Goal: Task Accomplishment & Management: Complete application form

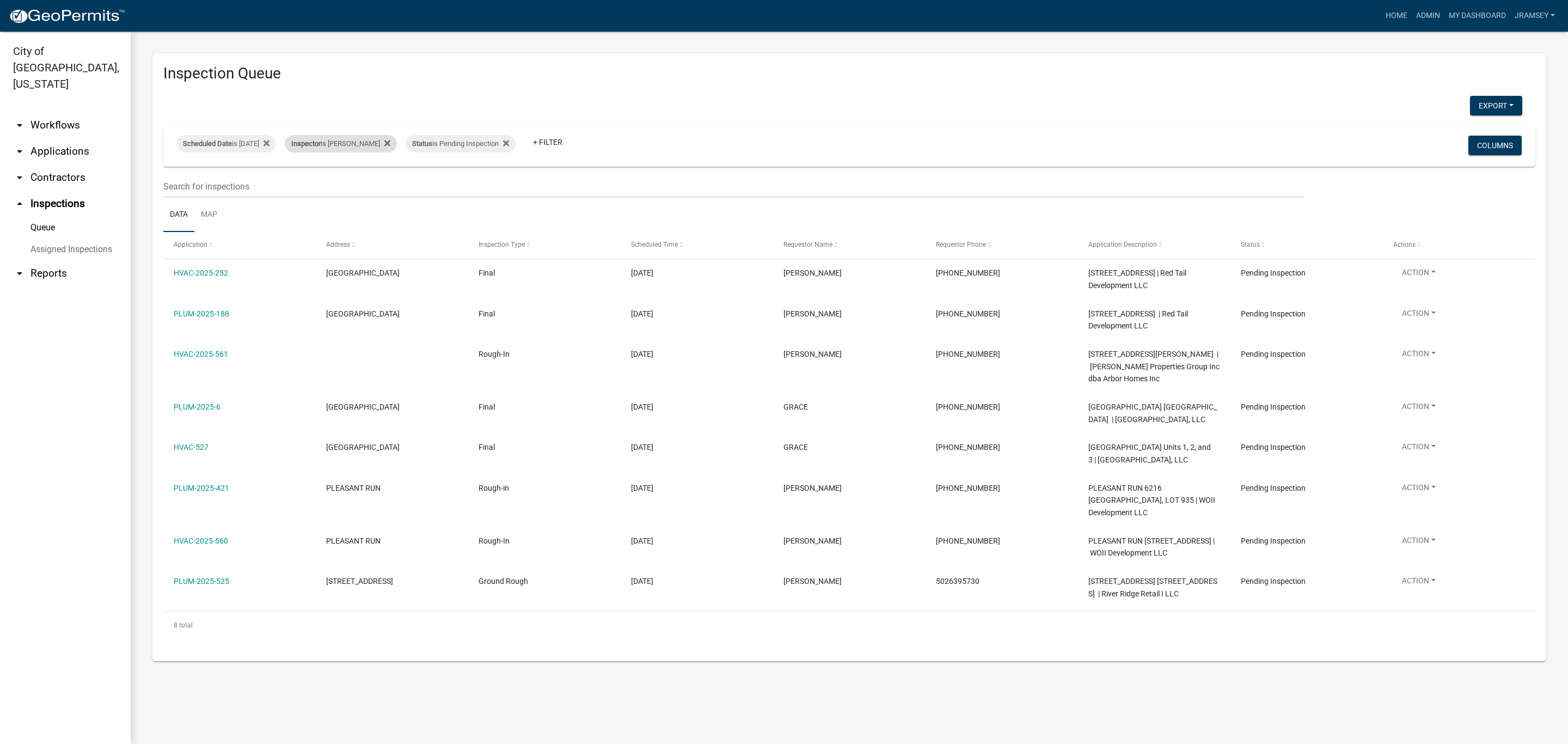
click at [350, 142] on div "Inspector is [PERSON_NAME]" at bounding box center [341, 144] width 112 height 18
click at [356, 198] on select "Select an option None [PERSON_NAME] [PERSON_NAME] [PERSON_NAME] [PERSON_NAME] […" at bounding box center [360, 195] width 109 height 23
select select "36a8b8f0-2ef8-43e9-ae06-718f51af8d36"
click at [306, 184] on select "Select an option None [PERSON_NAME] [PERSON_NAME] [PERSON_NAME] [PERSON_NAME] […" at bounding box center [360, 195] width 109 height 23
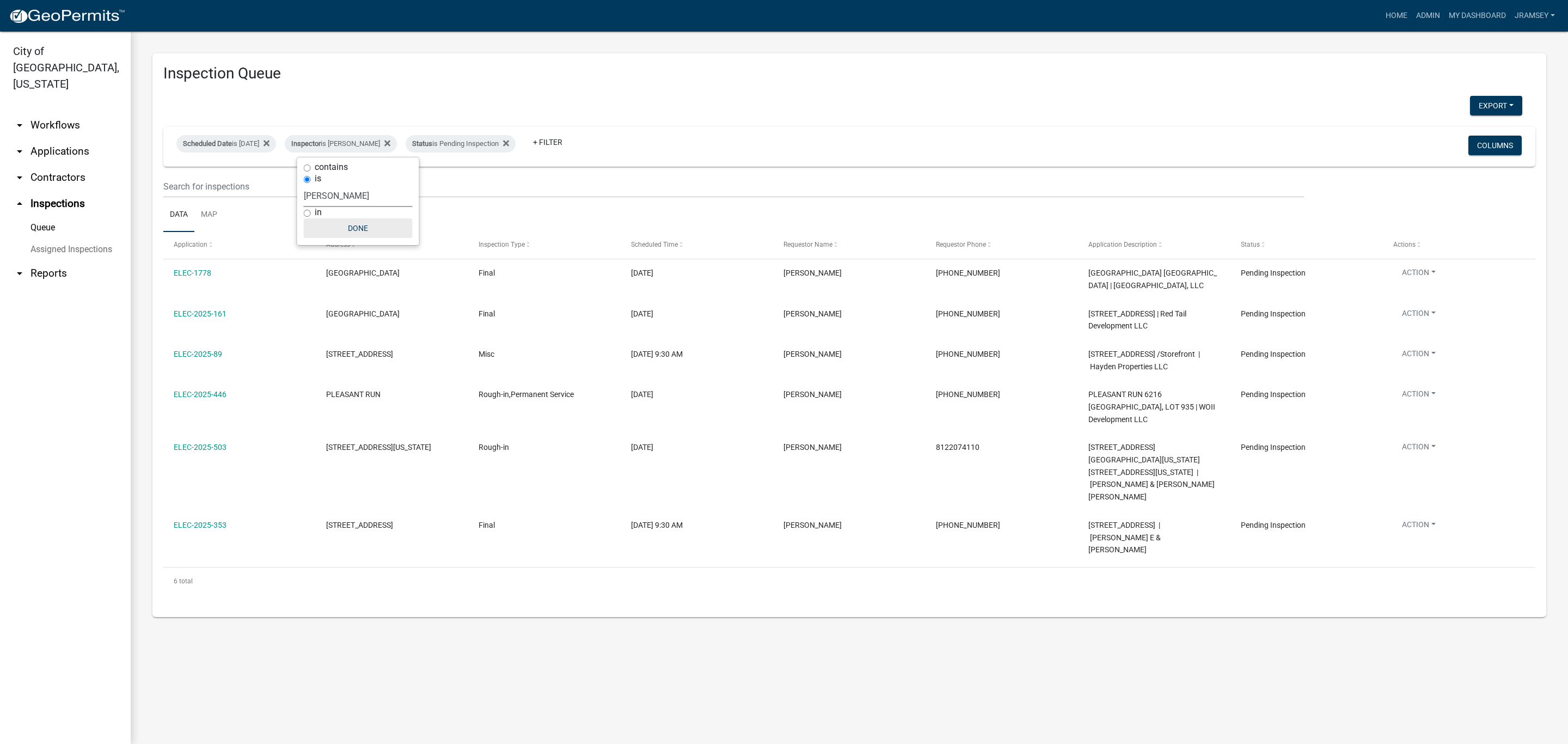
click at [363, 231] on button "Done" at bounding box center [358, 228] width 109 height 19
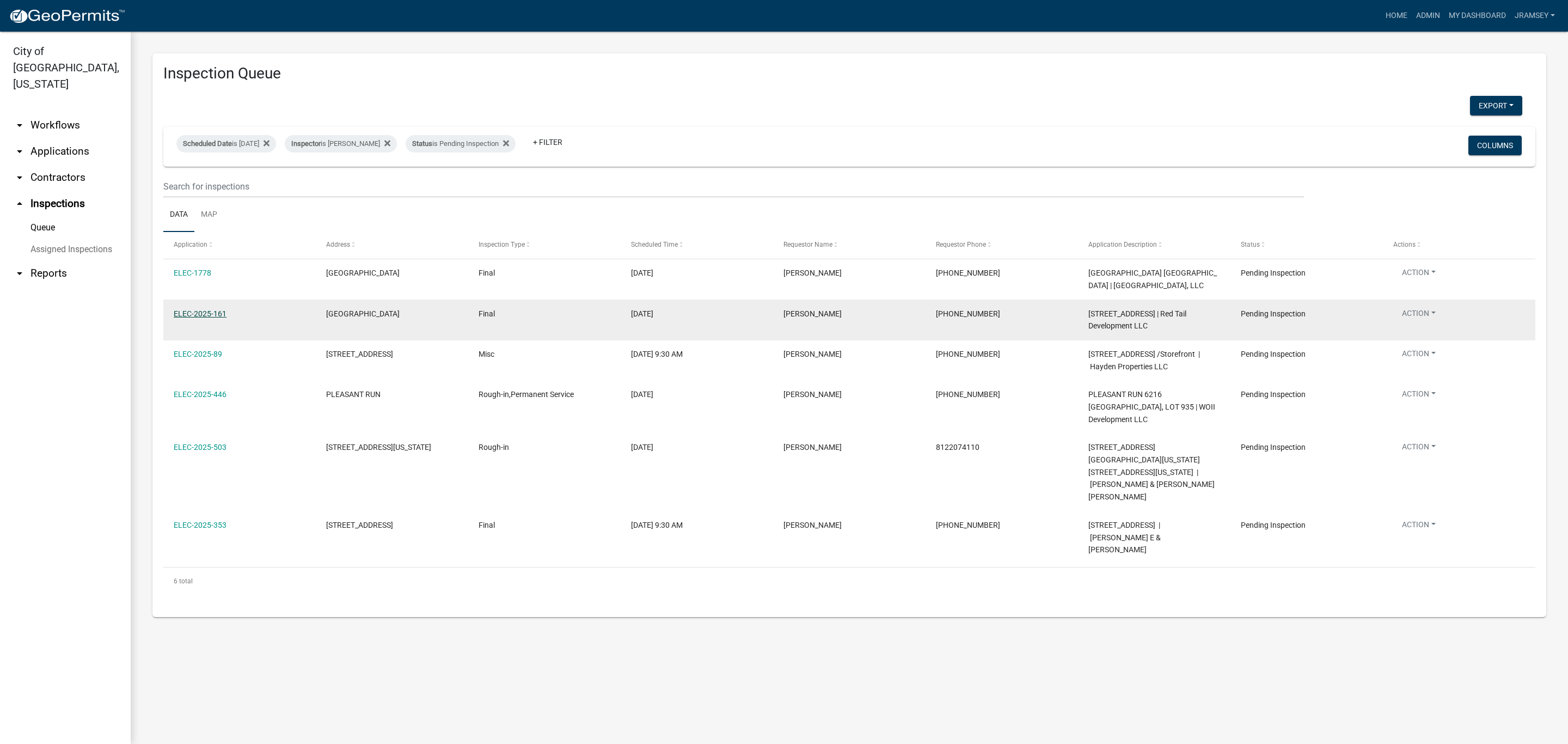
click at [204, 312] on link "ELEC-2025-161" at bounding box center [200, 314] width 53 height 9
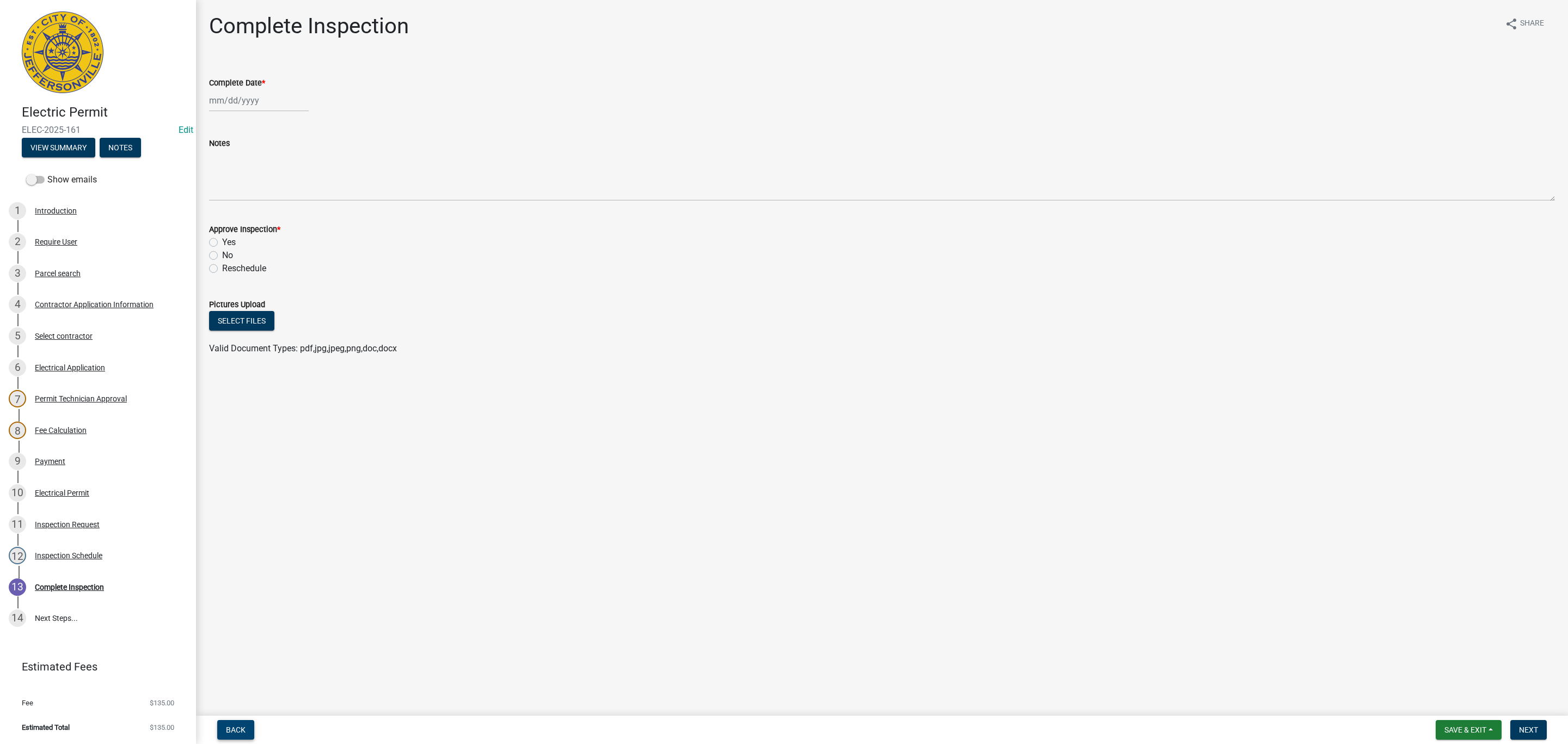
click at [244, 725] on button "Back" at bounding box center [236, 729] width 37 height 19
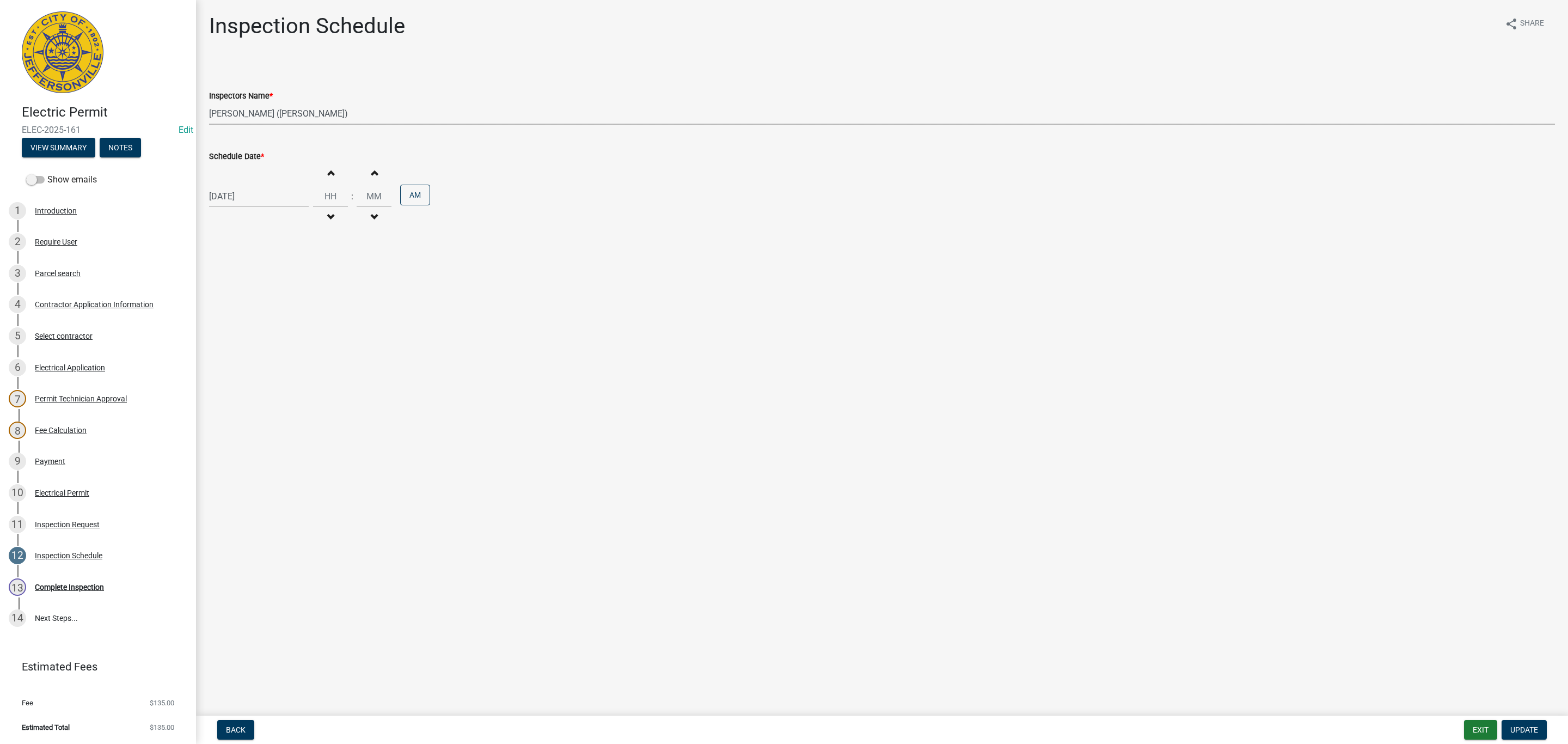
click at [255, 113] on select "Select Item... [PERSON_NAME] ([PERSON_NAME]) [PERSON_NAME] ([PERSON_NAME]) mkru…" at bounding box center [881, 113] width 1346 height 23
select select "13c97fbc-c819-4cee-844a-0db3d3c4db95"
click at [209, 102] on select "Select Item... [PERSON_NAME] ([PERSON_NAME]) [PERSON_NAME] ([PERSON_NAME]) mkru…" at bounding box center [881, 113] width 1346 height 23
click at [1519, 725] on span "Update" at bounding box center [1524, 729] width 28 height 9
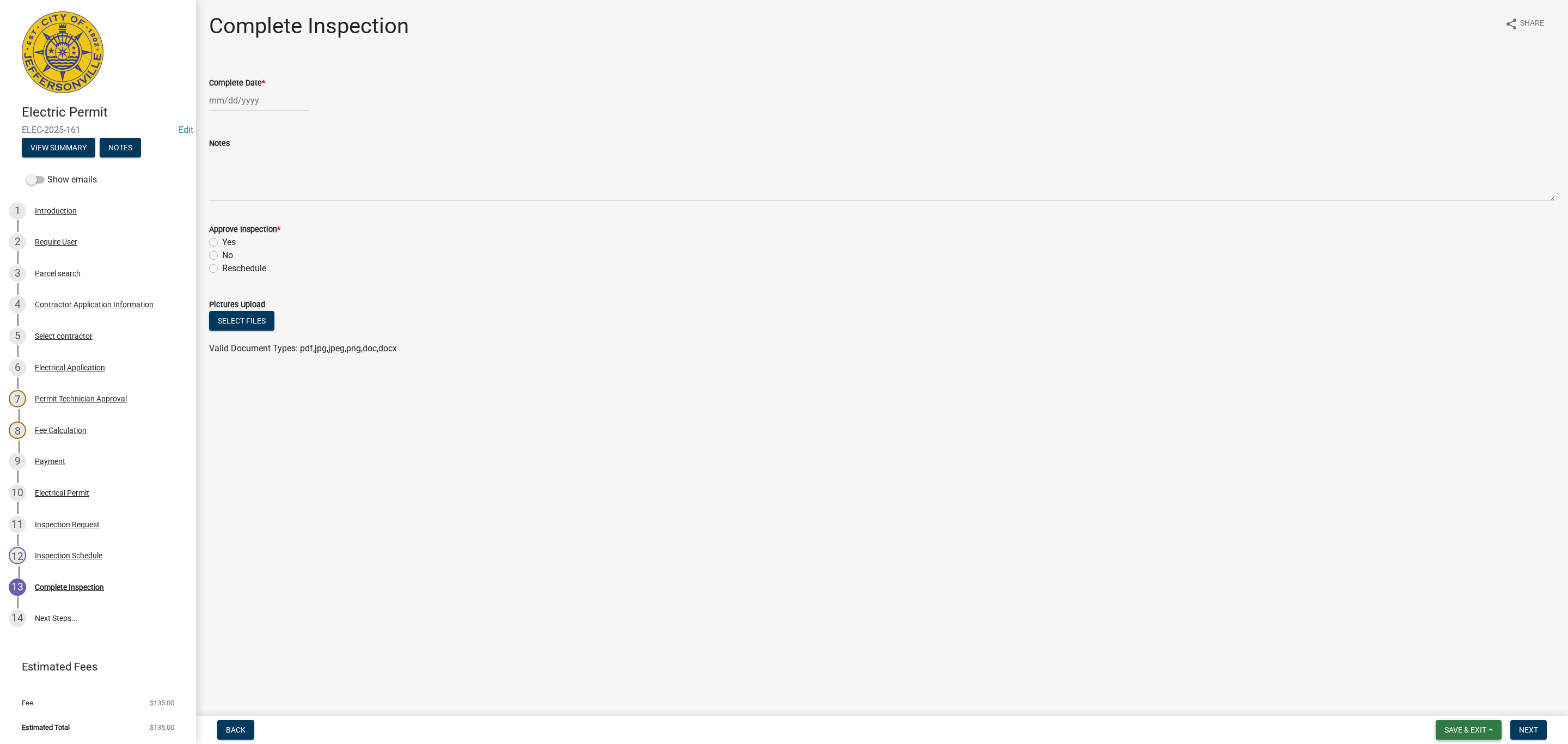
click at [1452, 735] on button "Save & Exit" at bounding box center [1469, 729] width 66 height 19
click at [1451, 709] on button "Save & Exit" at bounding box center [1458, 701] width 87 height 26
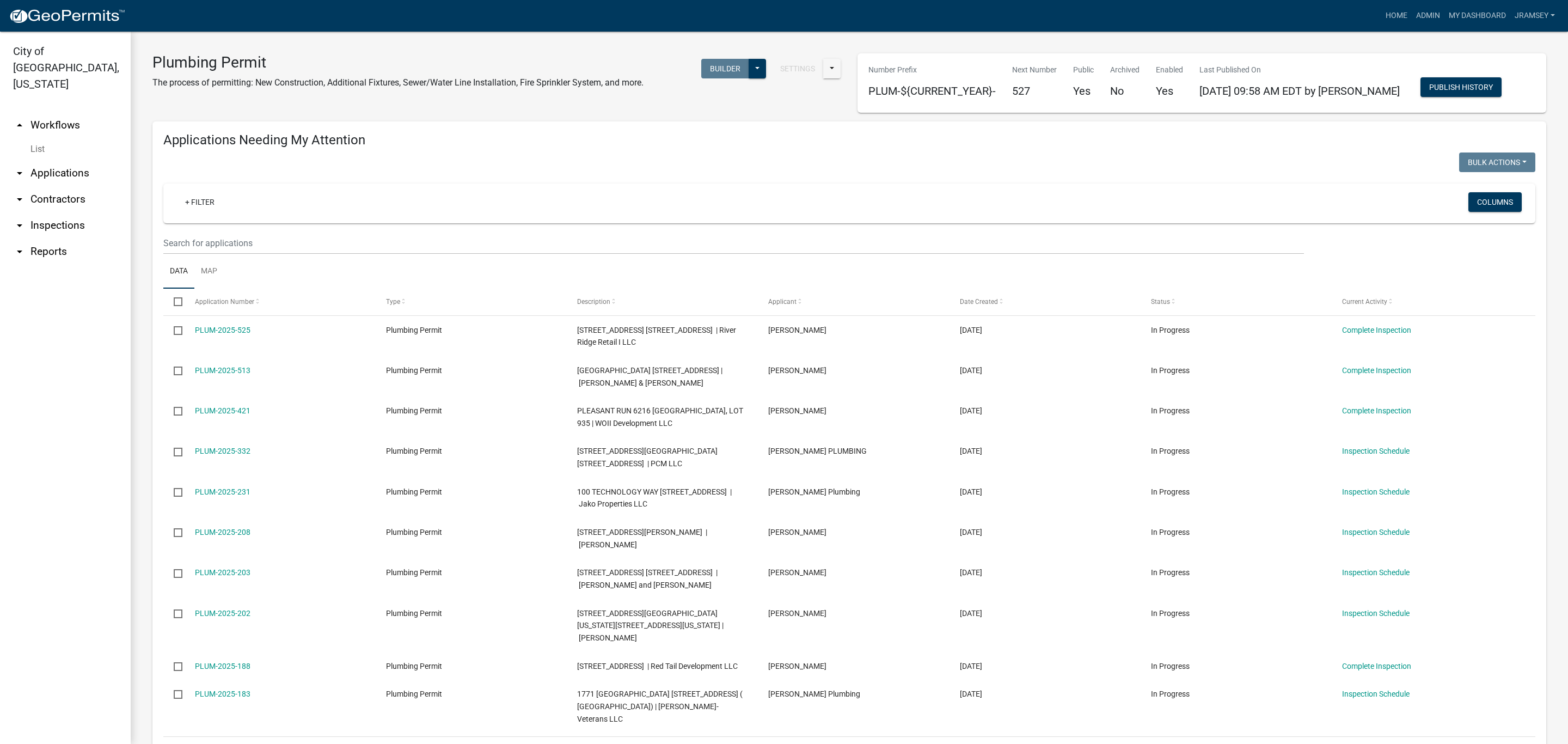
click at [69, 212] on link "arrow_drop_down Inspections" at bounding box center [65, 225] width 131 height 26
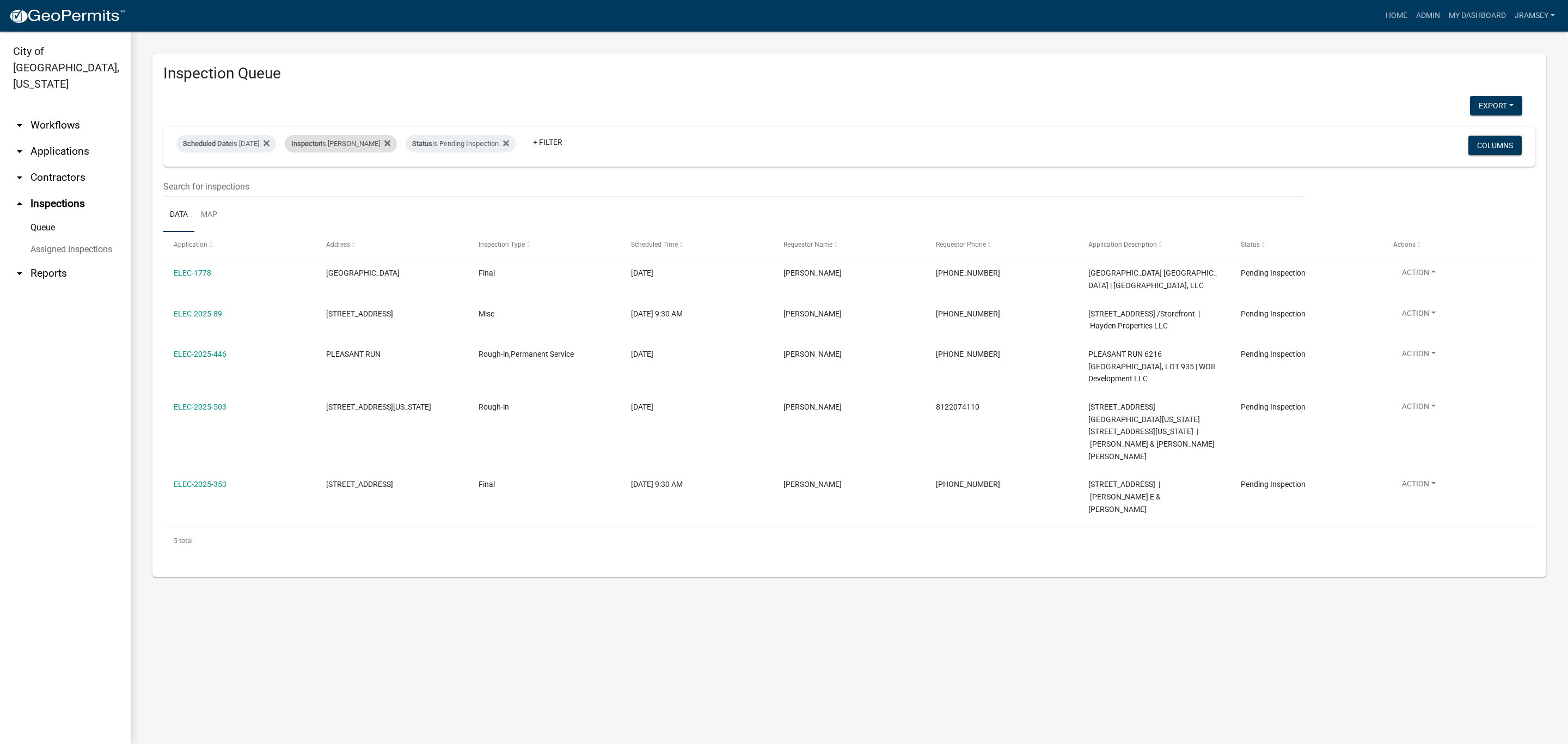
click at [356, 136] on div "Inspector is [PERSON_NAME]" at bounding box center [341, 144] width 112 height 18
click at [345, 192] on select "Select an option None [PERSON_NAME] [PERSON_NAME] [PERSON_NAME] [PERSON_NAME] […" at bounding box center [358, 195] width 109 height 23
select select "13c97fbc-c819-4cee-844a-0db3d3c4db95"
click at [306, 184] on select "Select an option None [PERSON_NAME] [PERSON_NAME] [PERSON_NAME] [PERSON_NAME] […" at bounding box center [358, 195] width 109 height 23
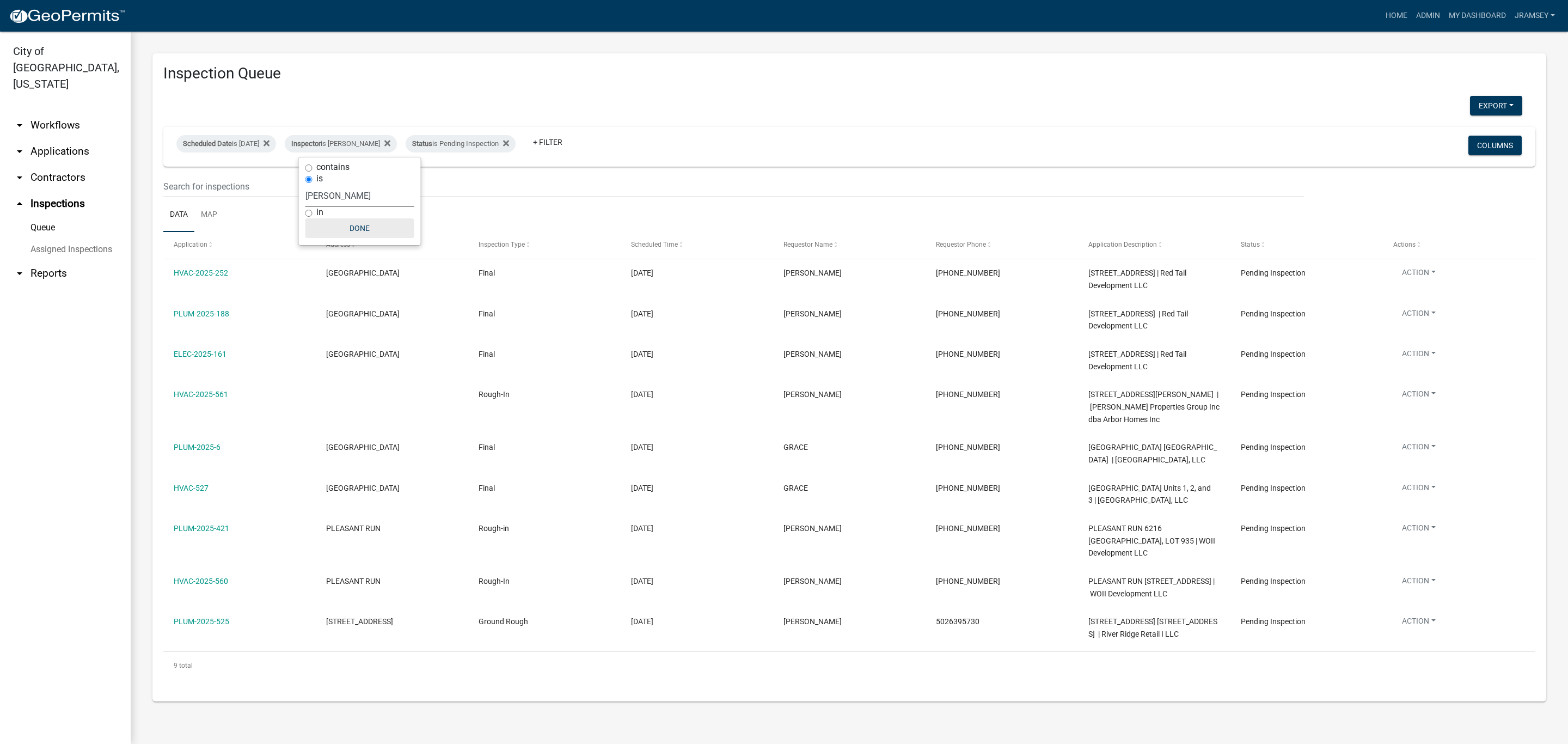
click at [371, 228] on button "Done" at bounding box center [360, 228] width 109 height 19
click at [362, 147] on div "Inspector is [PERSON_NAME]" at bounding box center [341, 144] width 112 height 18
click at [340, 192] on select "Select an option None [PERSON_NAME] [PERSON_NAME] [PERSON_NAME] [PERSON_NAME] […" at bounding box center [360, 195] width 109 height 23
select select "fdb3bcc6-ce93-4663-8a18-5c08884dd177"
click at [306, 184] on select "Select an option None [PERSON_NAME] [PERSON_NAME] [PERSON_NAME] [PERSON_NAME] […" at bounding box center [360, 195] width 109 height 23
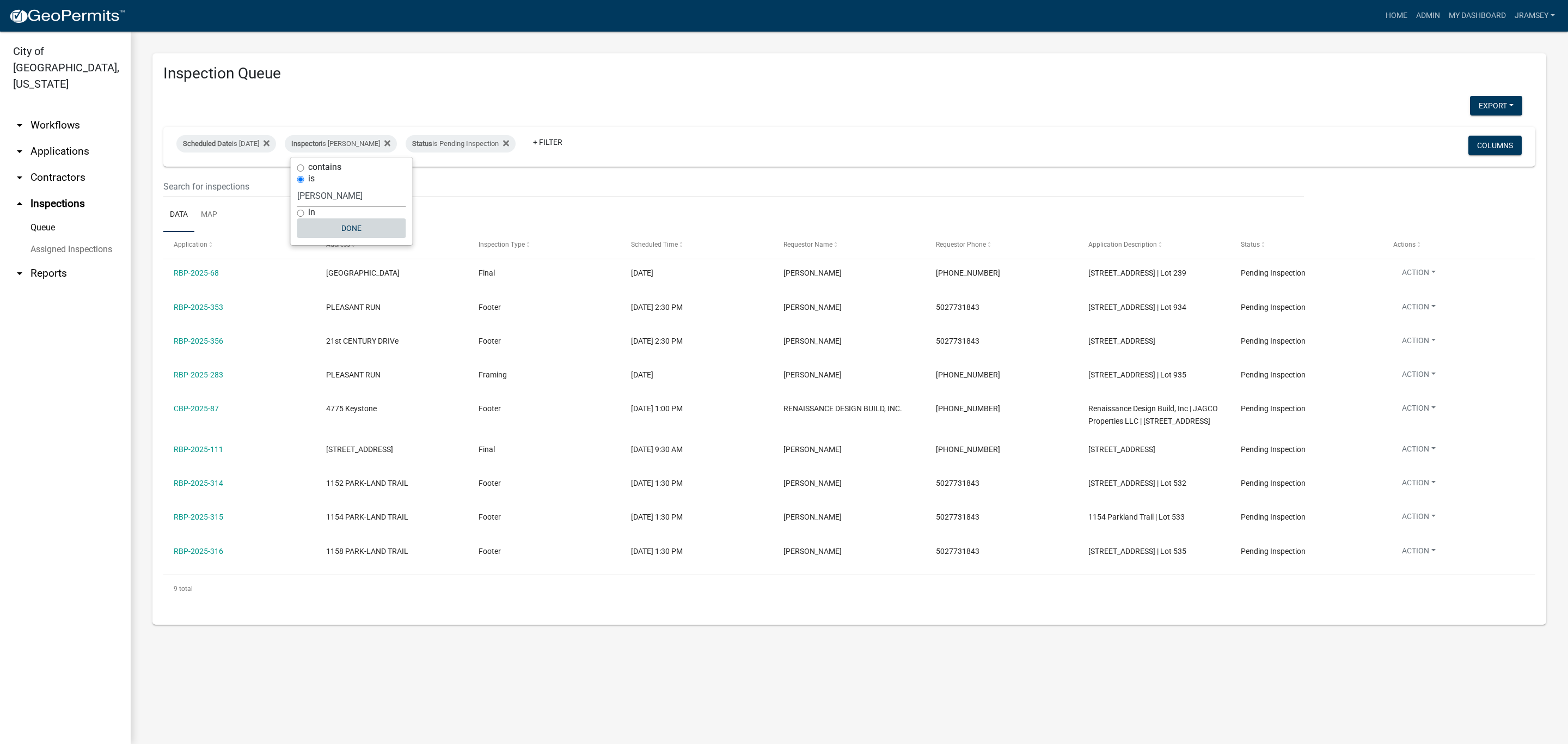
click at [356, 230] on button "Done" at bounding box center [351, 228] width 109 height 19
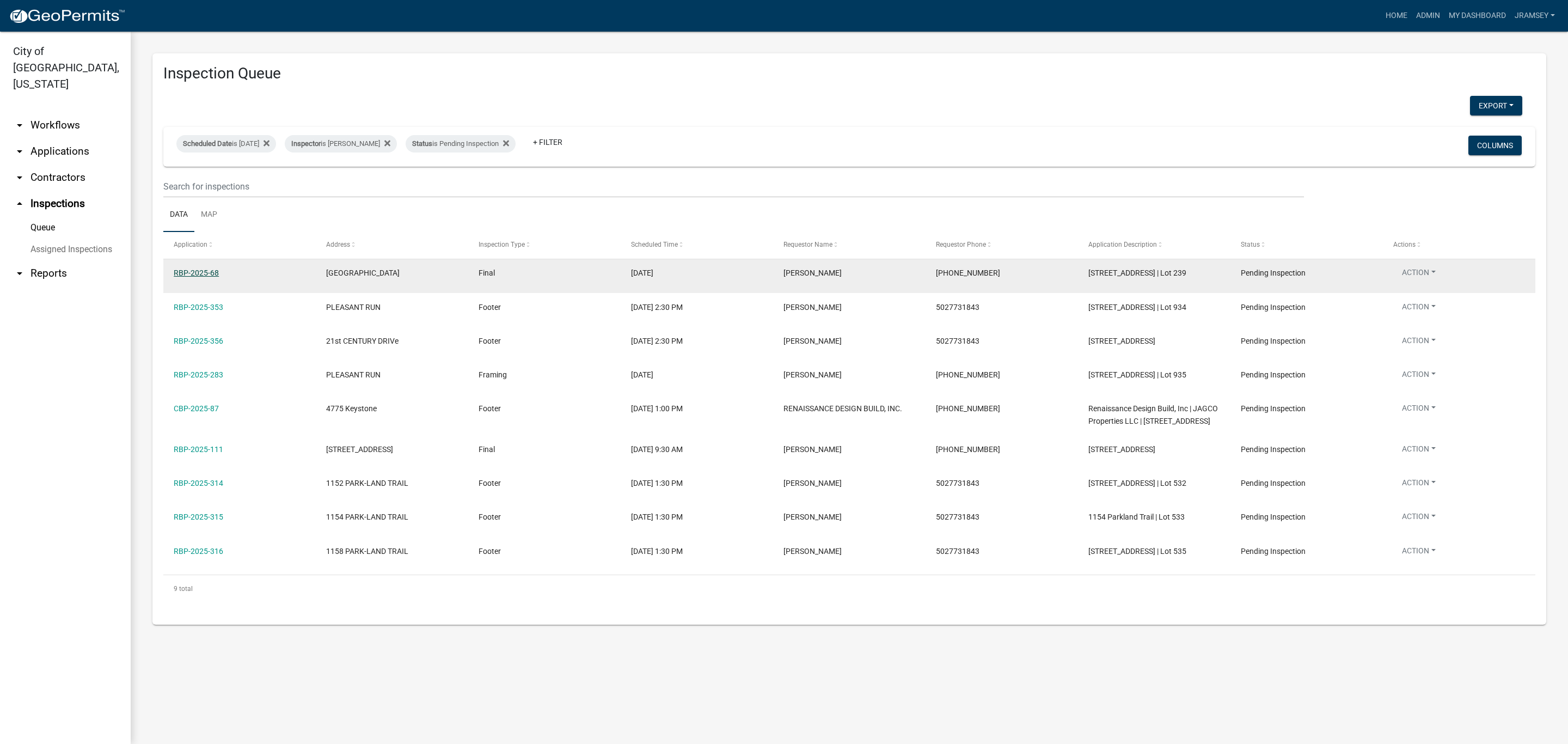
click at [189, 271] on link "RBP-2025-68" at bounding box center [196, 273] width 45 height 9
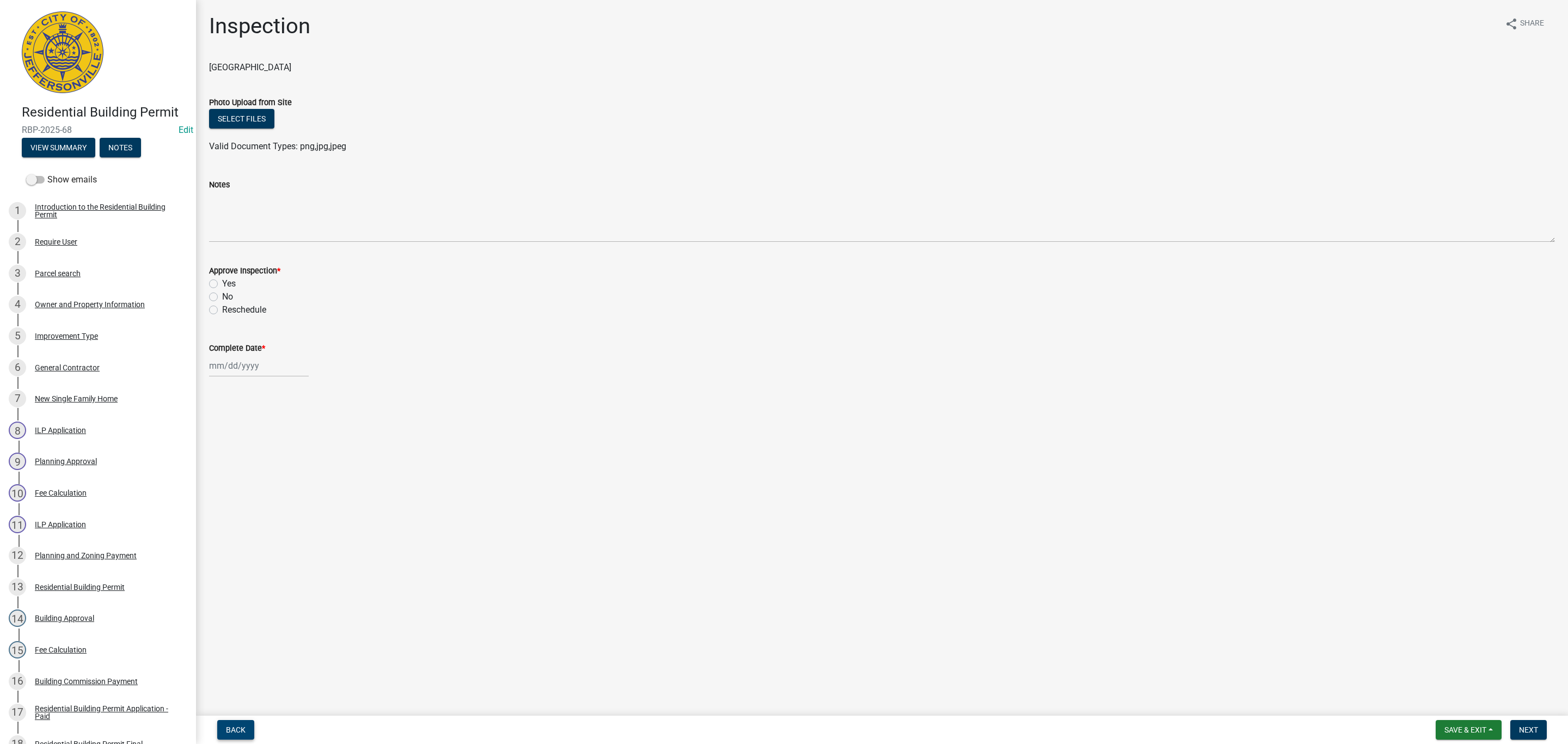
drag, startPoint x: 245, startPoint y: 732, endPoint x: 250, endPoint y: 725, distance: 8.6
click at [245, 731] on button "Back" at bounding box center [236, 729] width 37 height 19
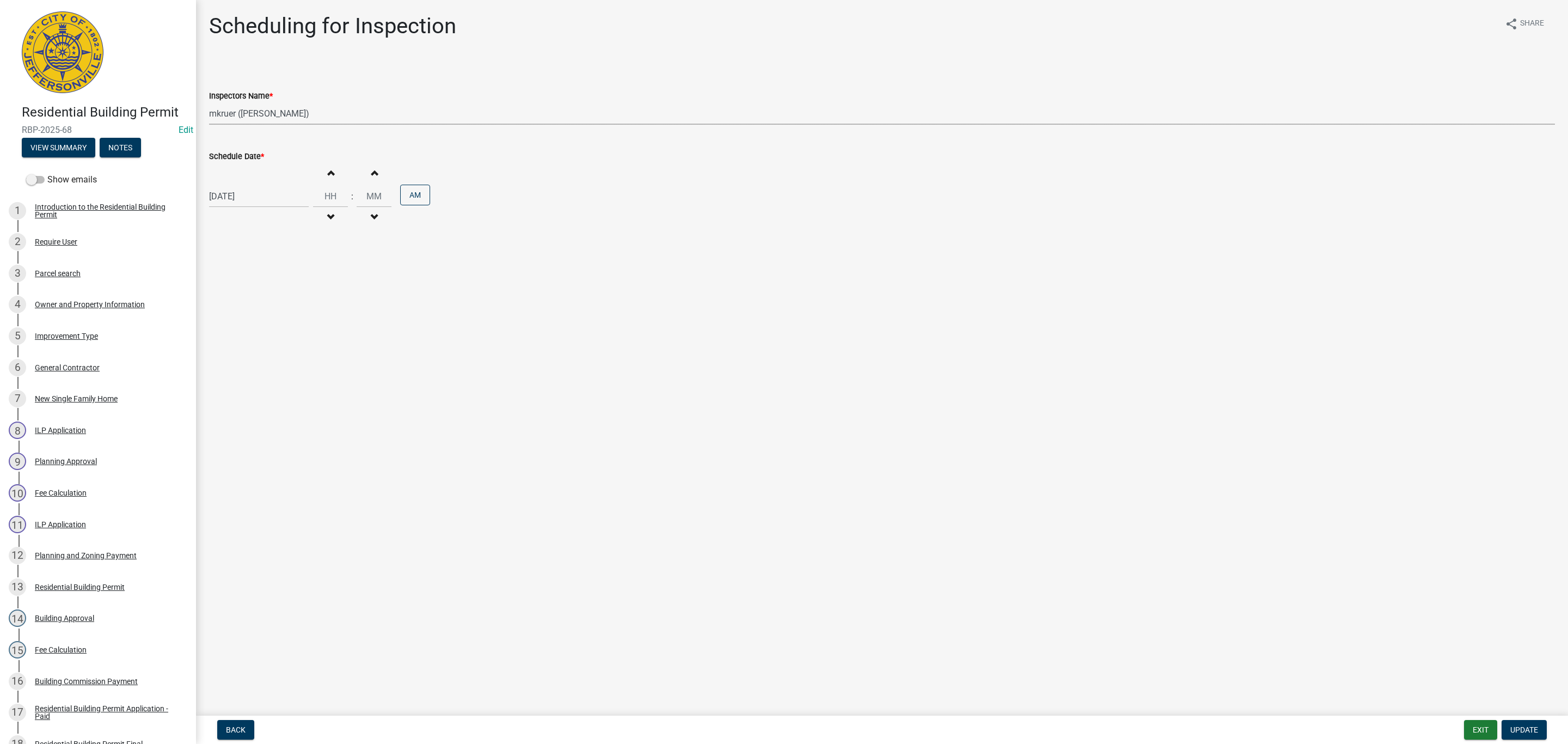
click at [250, 114] on select "Select Item... [PERSON_NAME] ([PERSON_NAME]) [PERSON_NAME] ([PERSON_NAME]) mkru…" at bounding box center [881, 113] width 1346 height 23
select select "13c97fbc-c819-4cee-844a-0db3d3c4db95"
click at [209, 102] on select "Select Item... [PERSON_NAME] ([PERSON_NAME]) [PERSON_NAME] ([PERSON_NAME]) mkru…" at bounding box center [881, 113] width 1346 height 23
click at [1541, 724] on button "Update" at bounding box center [1524, 729] width 45 height 19
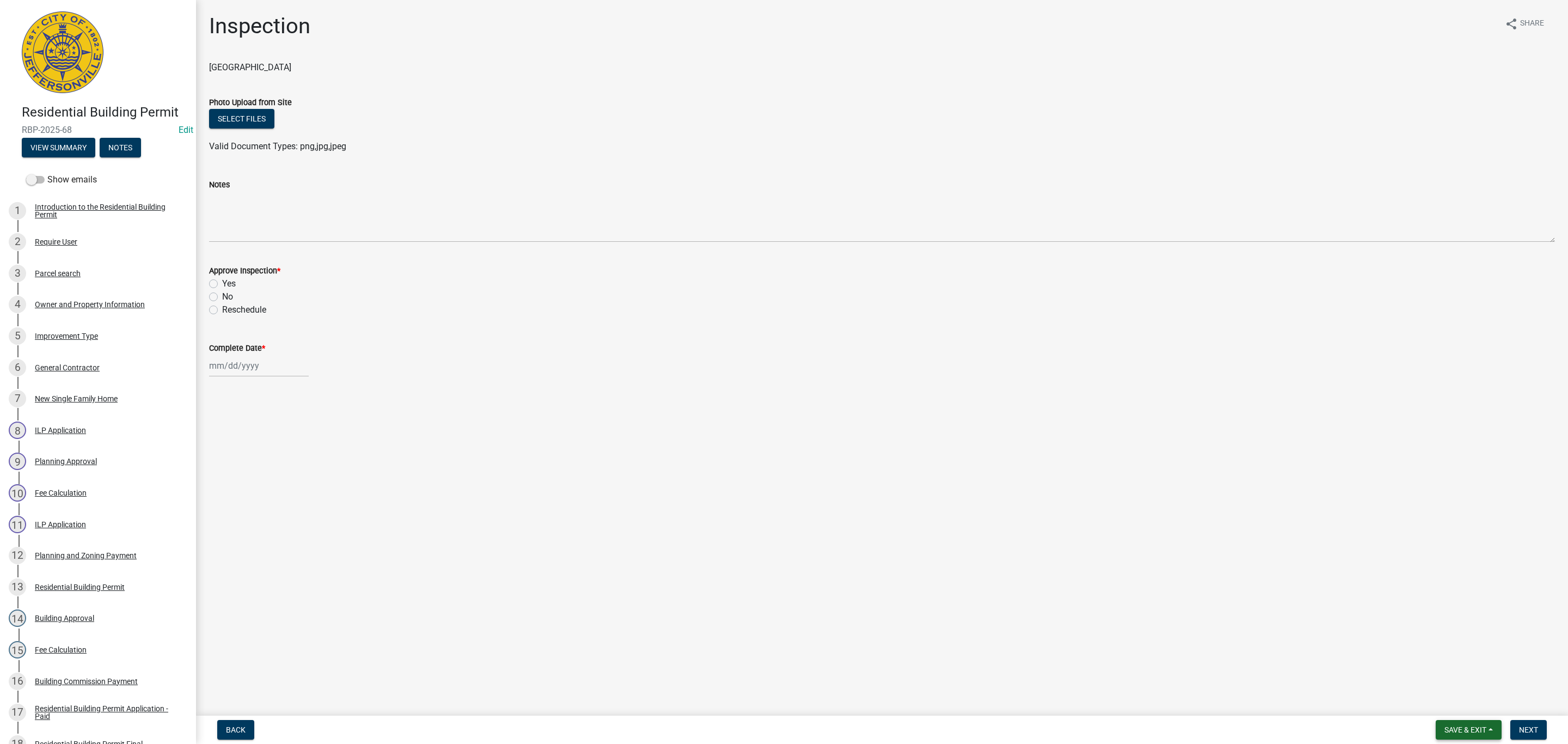
click at [1477, 729] on span "Save & Exit" at bounding box center [1465, 729] width 42 height 9
click at [1466, 703] on button "Save & Exit" at bounding box center [1458, 701] width 87 height 26
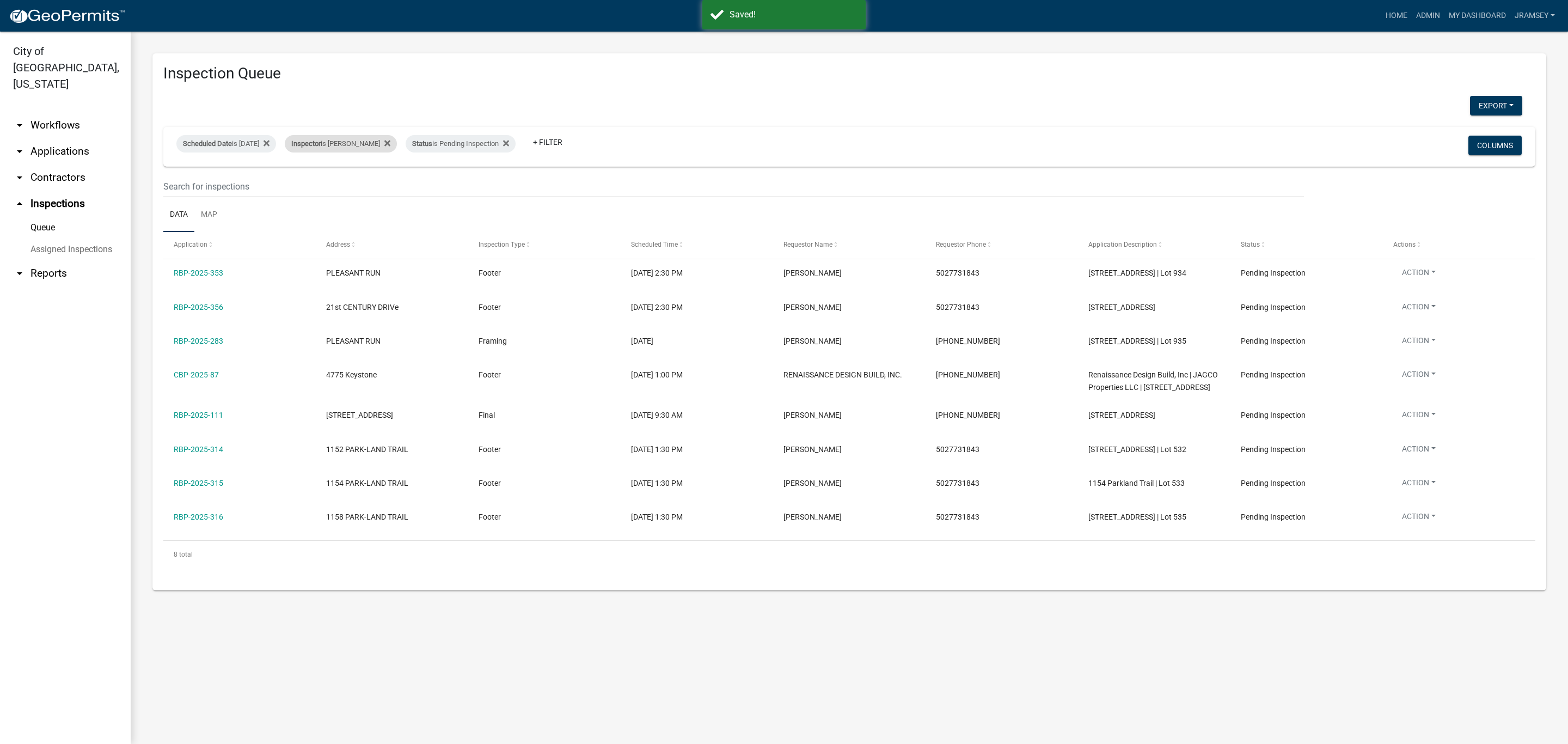
click at [321, 142] on span "Inspector" at bounding box center [306, 143] width 29 height 8
click at [320, 194] on select "Select an option None [PERSON_NAME] [PERSON_NAME] [PERSON_NAME] [PERSON_NAME] […" at bounding box center [351, 195] width 109 height 23
select select "13c97fbc-c819-4cee-844a-0db3d3c4db95"
click at [306, 184] on select "Select an option None [PERSON_NAME] [PERSON_NAME] [PERSON_NAME] [PERSON_NAME] […" at bounding box center [351, 195] width 109 height 23
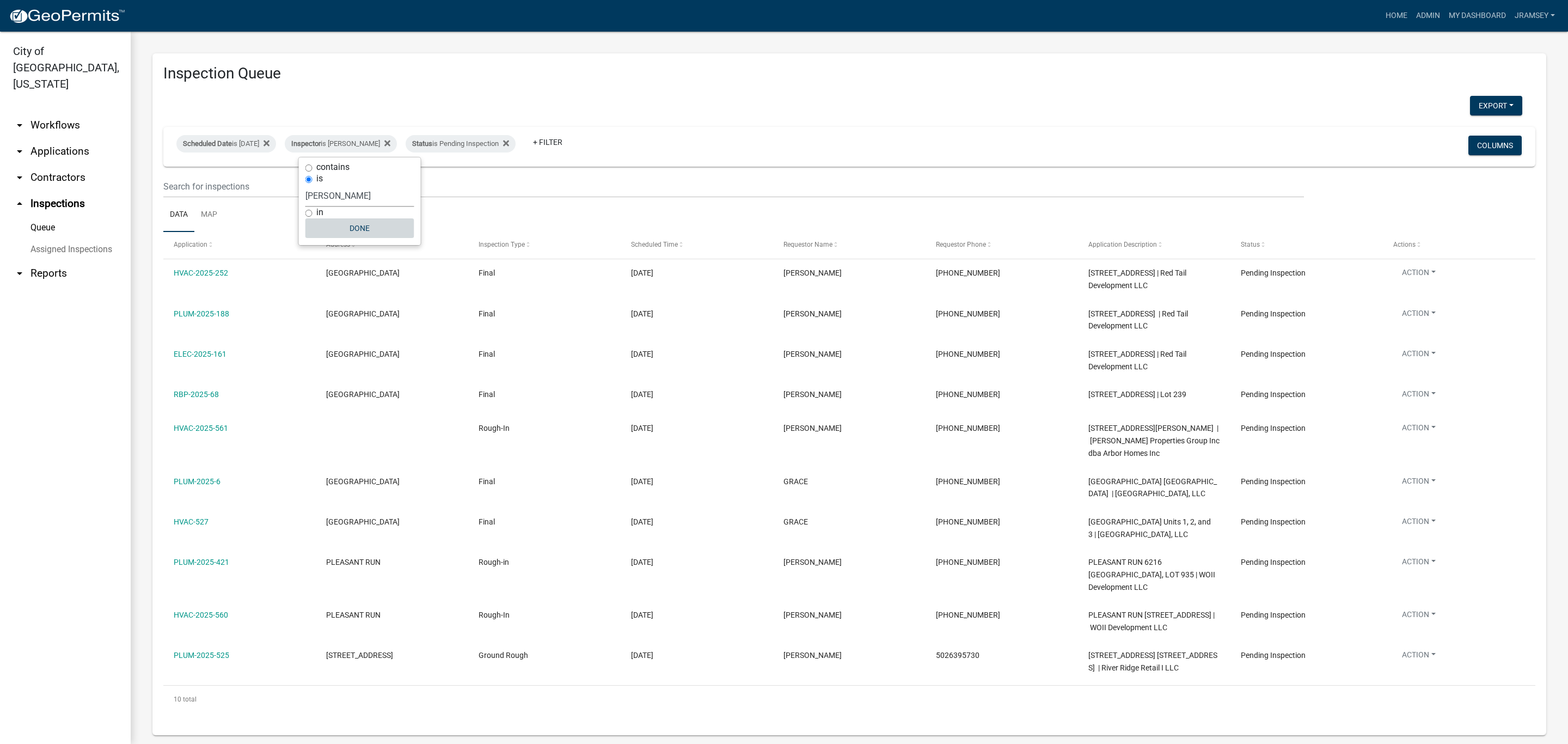
click at [353, 224] on button "Done" at bounding box center [360, 228] width 109 height 19
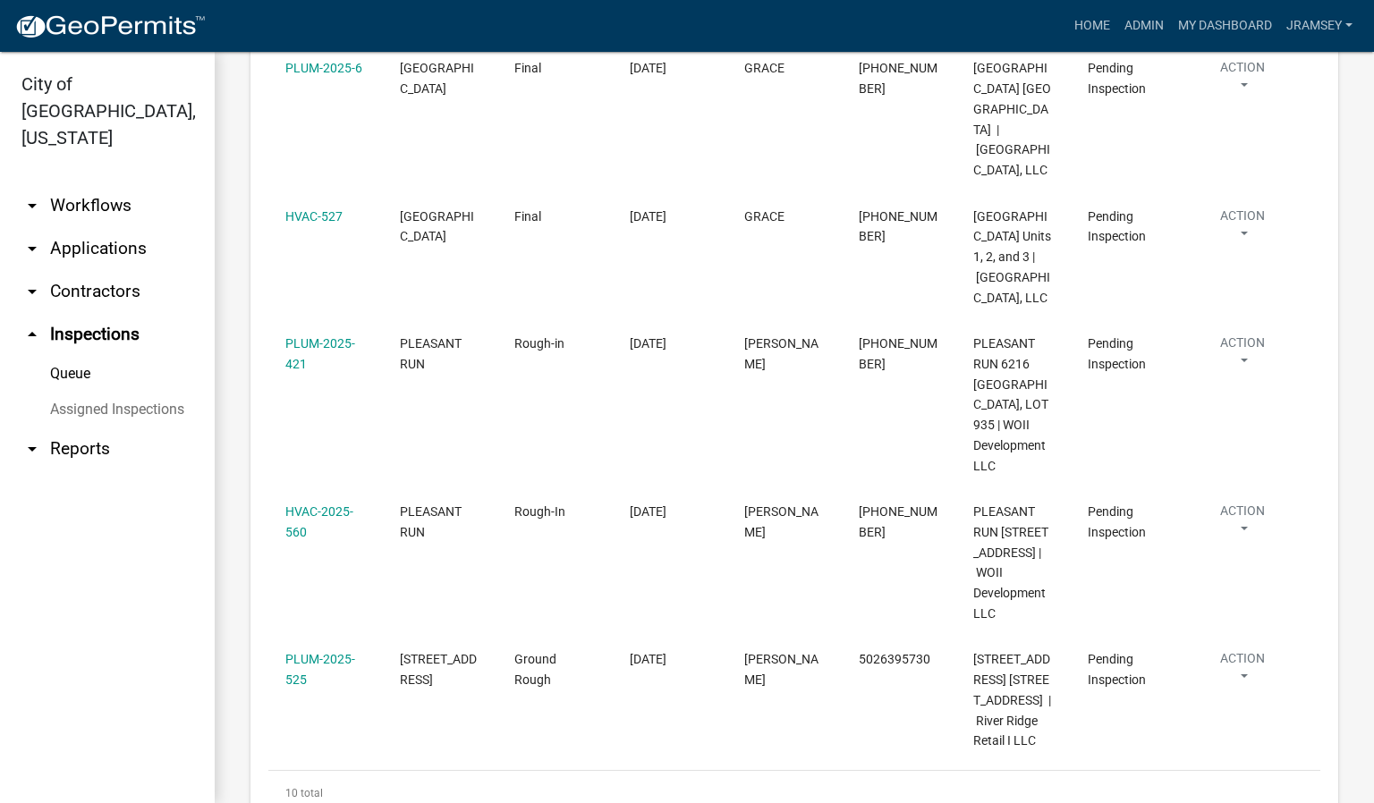
scroll to position [1073, 0]
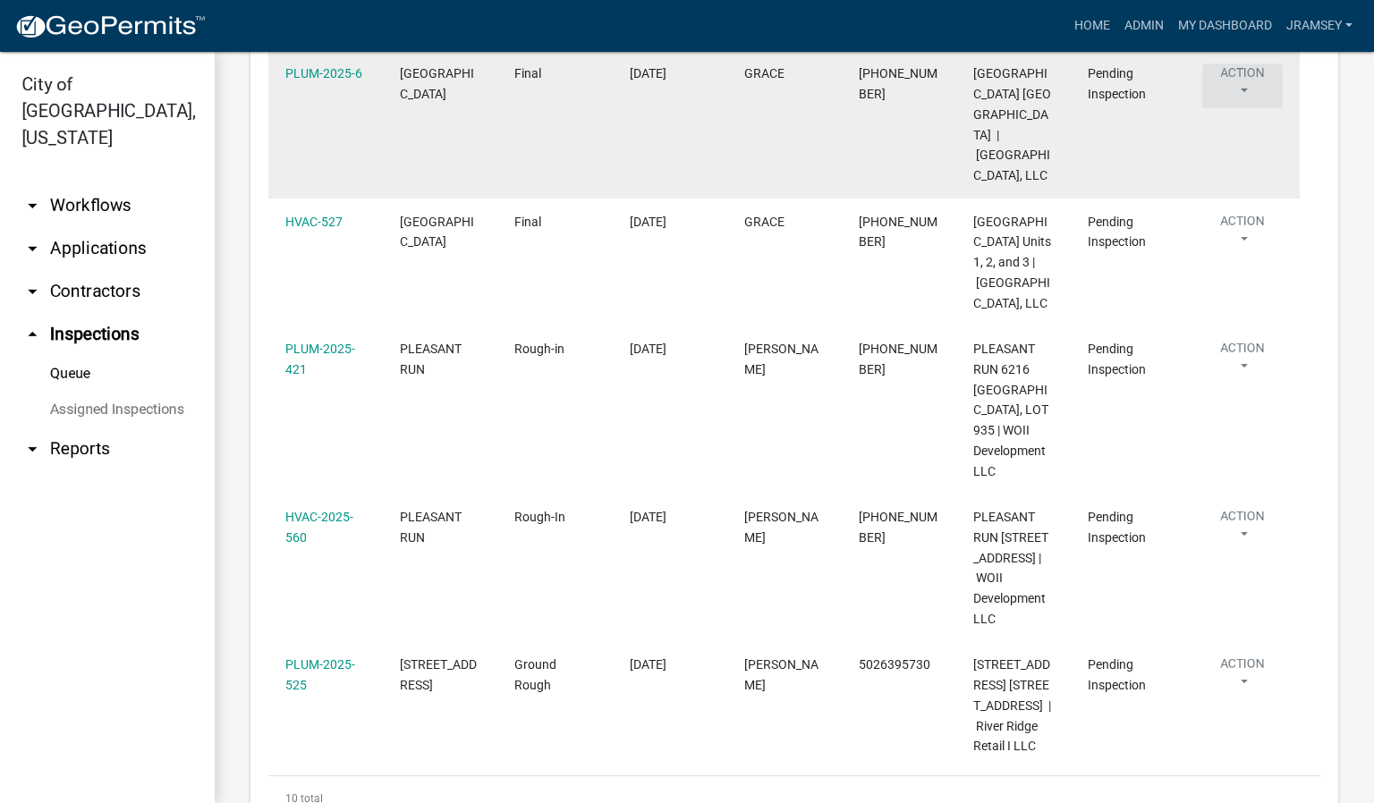
click at [1249, 108] on button "Action" at bounding box center [1242, 86] width 80 height 45
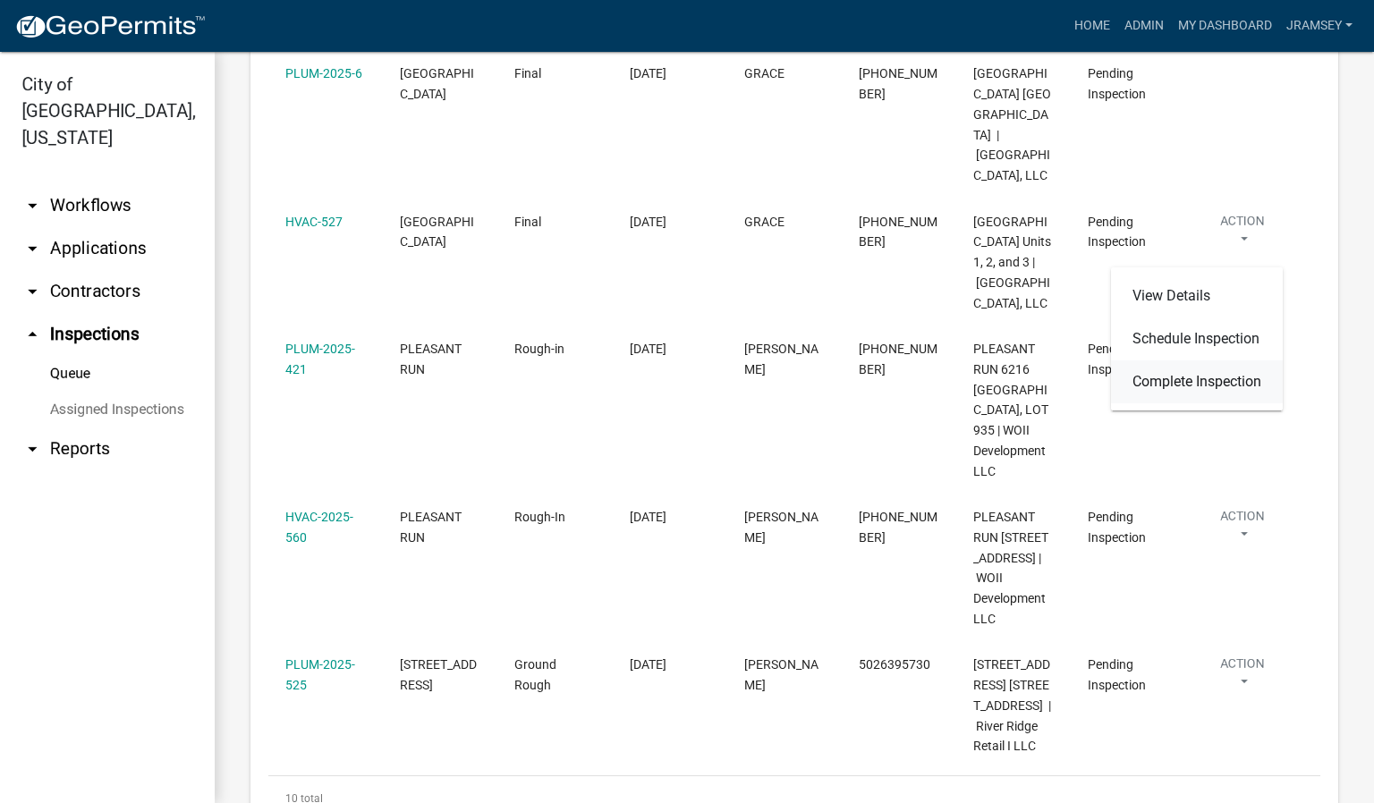
click at [1197, 381] on link "Complete Inspection" at bounding box center [1197, 381] width 172 height 43
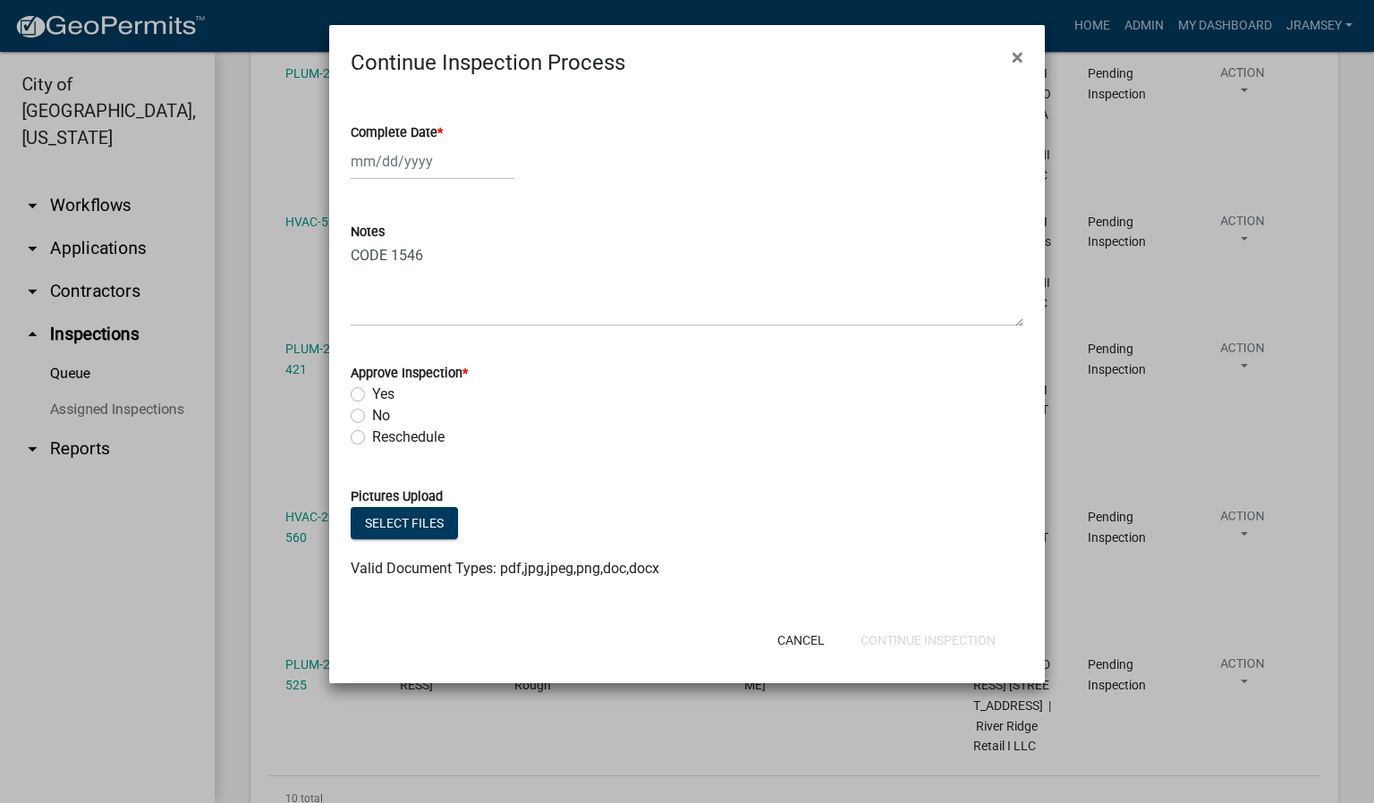
click at [411, 167] on div at bounding box center [433, 161] width 164 height 37
select select "9"
select select "2025"
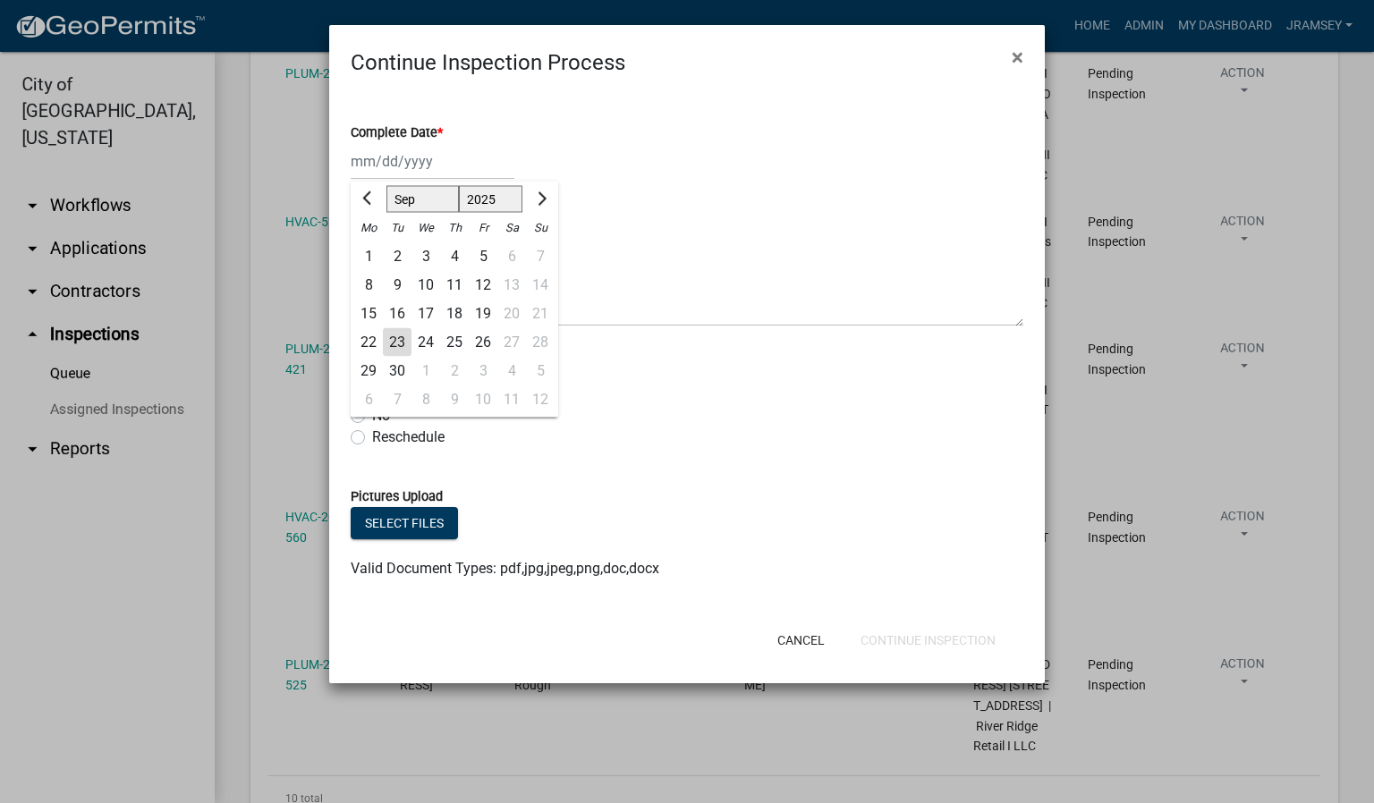
click at [401, 331] on div "23" at bounding box center [397, 342] width 29 height 29
type input "[DATE]"
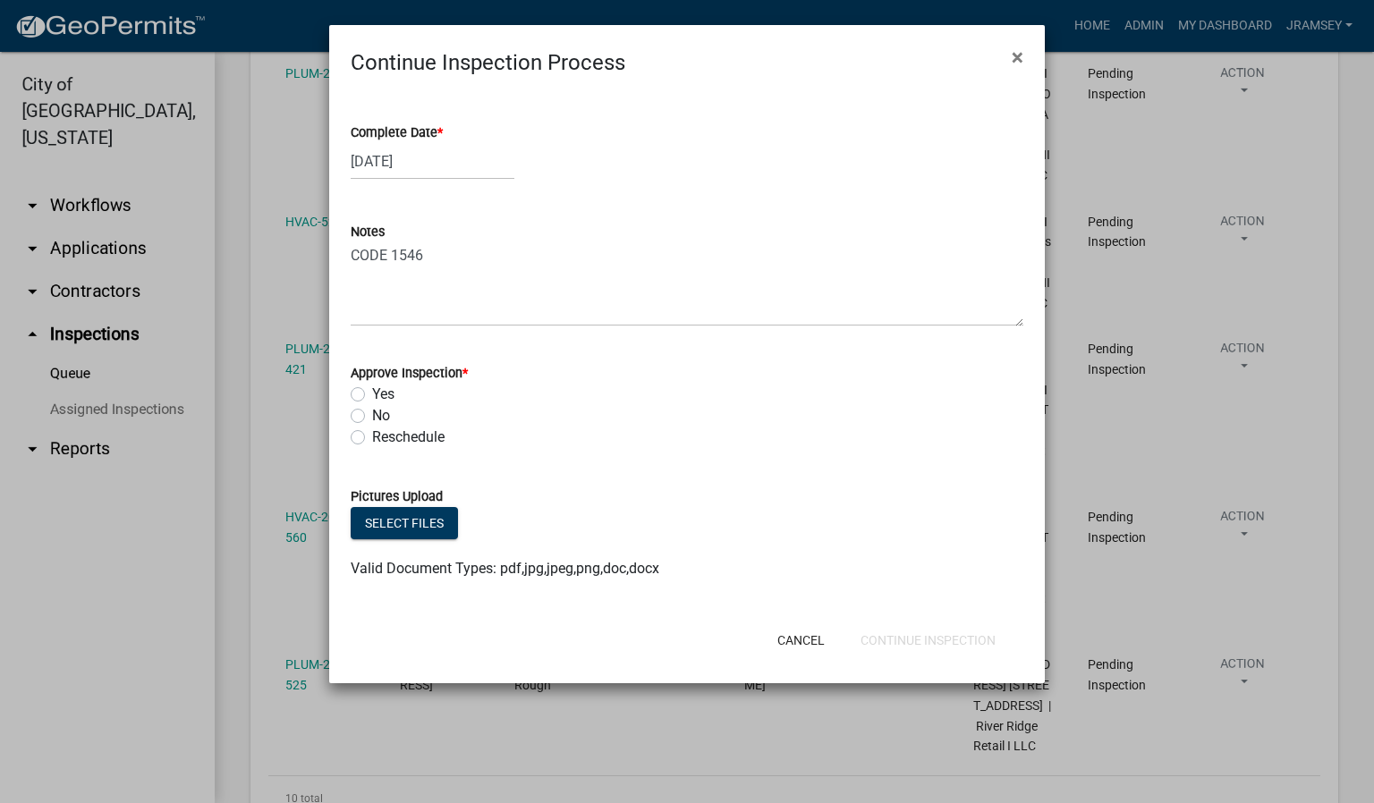
click at [372, 414] on label "No" at bounding box center [381, 415] width 18 height 21
click at [372, 414] on input "No" at bounding box center [378, 411] width 12 height 12
radio input "true"
click at [511, 296] on textarea "CODE 1546" at bounding box center [687, 284] width 673 height 84
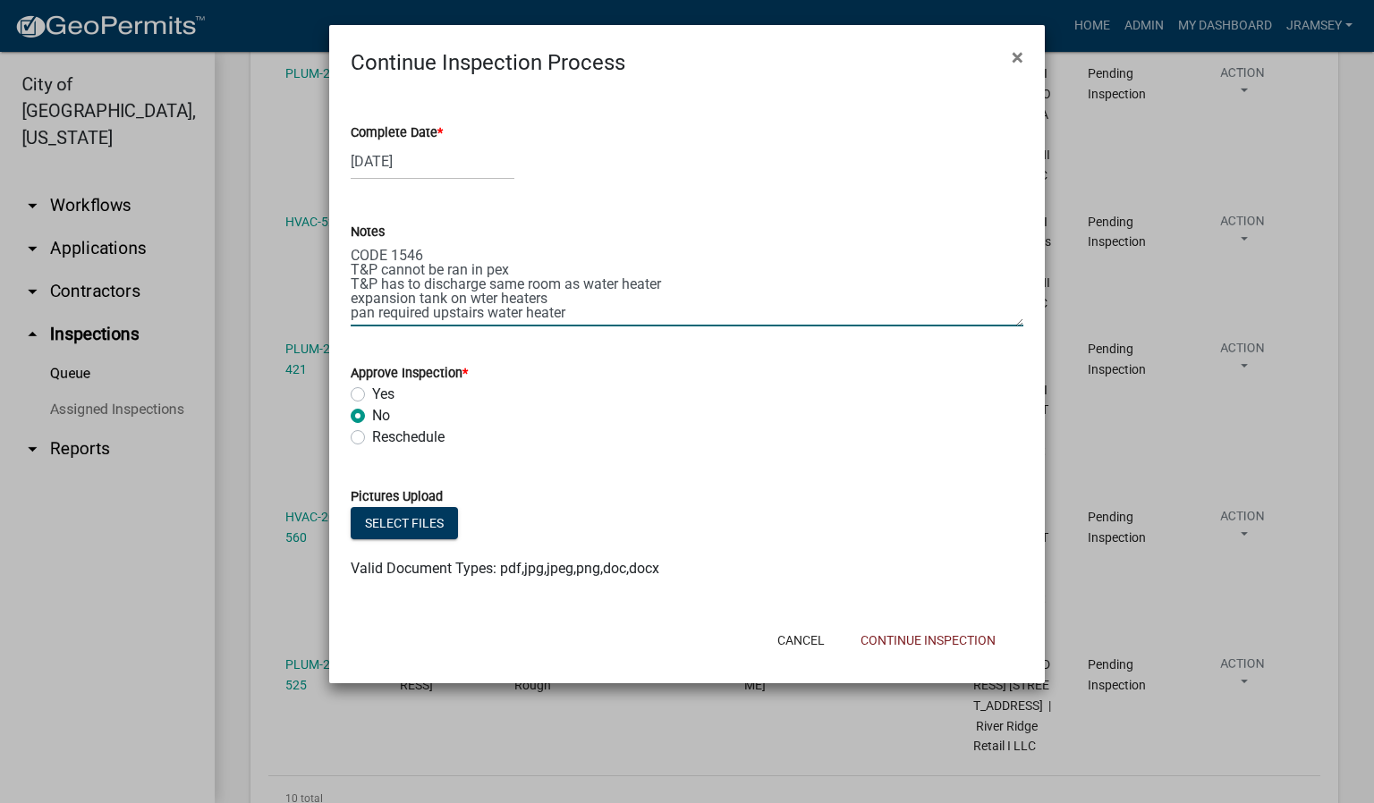
scroll to position [9, 0]
type textarea "CODE 1546 T&P cannot be ran in pex T&P has to discharge same room as water heat…"
click at [935, 642] on button "Continue Inspection" at bounding box center [928, 640] width 164 height 32
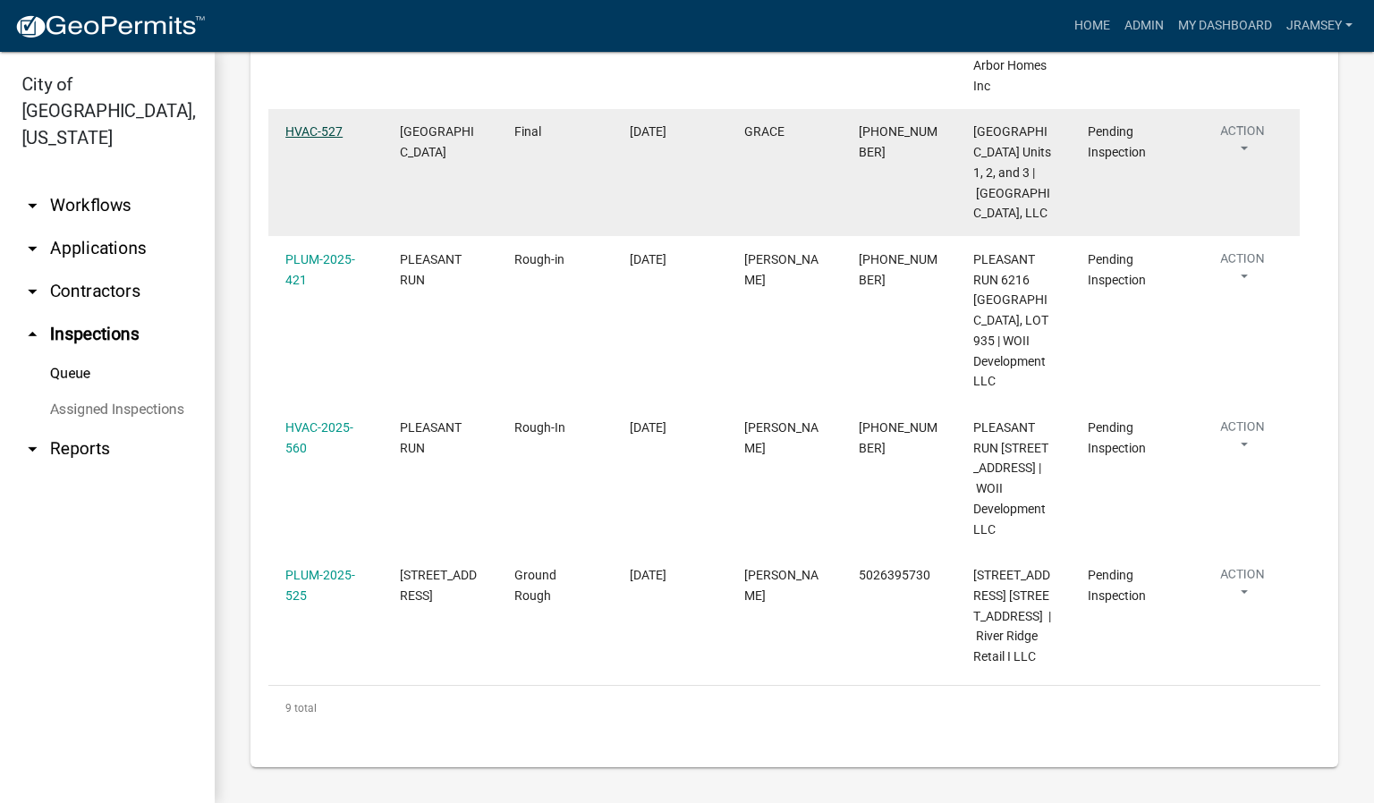
click at [312, 139] on link "HVAC-527" at bounding box center [313, 131] width 57 height 14
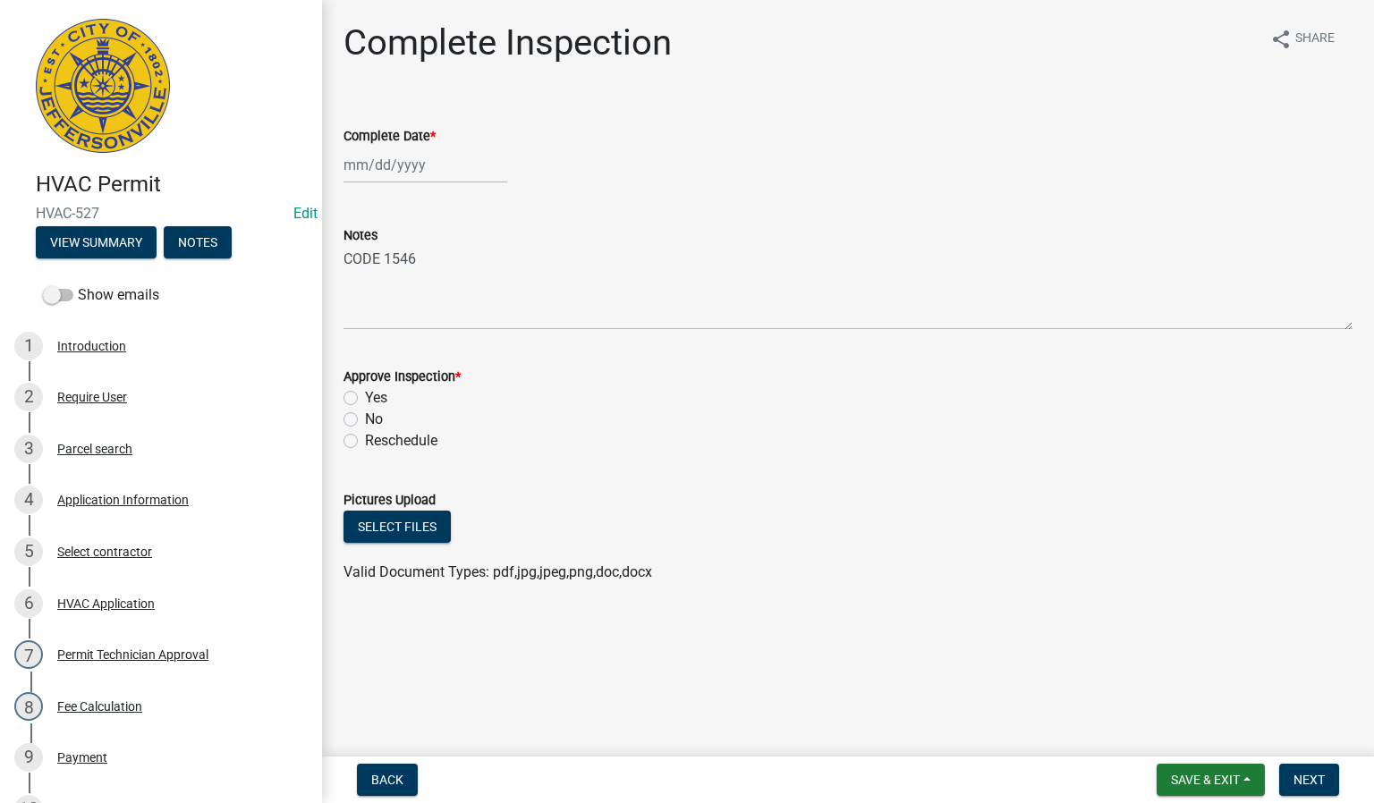
click at [381, 170] on div at bounding box center [425, 165] width 164 height 37
select select "9"
select select "2025"
click at [392, 344] on div "23" at bounding box center [390, 346] width 29 height 29
type input "[DATE]"
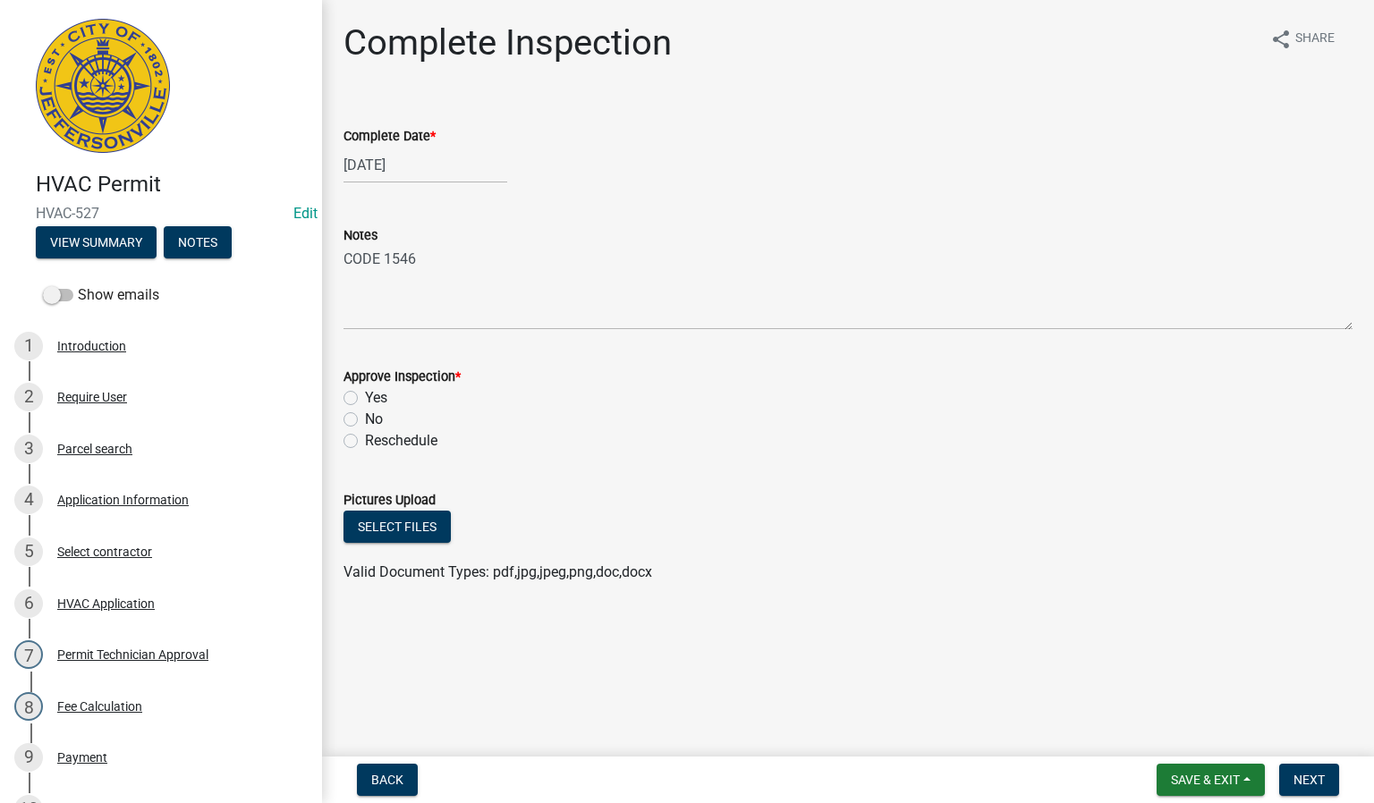
click at [365, 395] on label "Yes" at bounding box center [376, 397] width 22 height 21
click at [365, 395] on input "Yes" at bounding box center [371, 393] width 12 height 12
radio input "true"
click at [1305, 768] on button "Next" at bounding box center [1309, 780] width 60 height 32
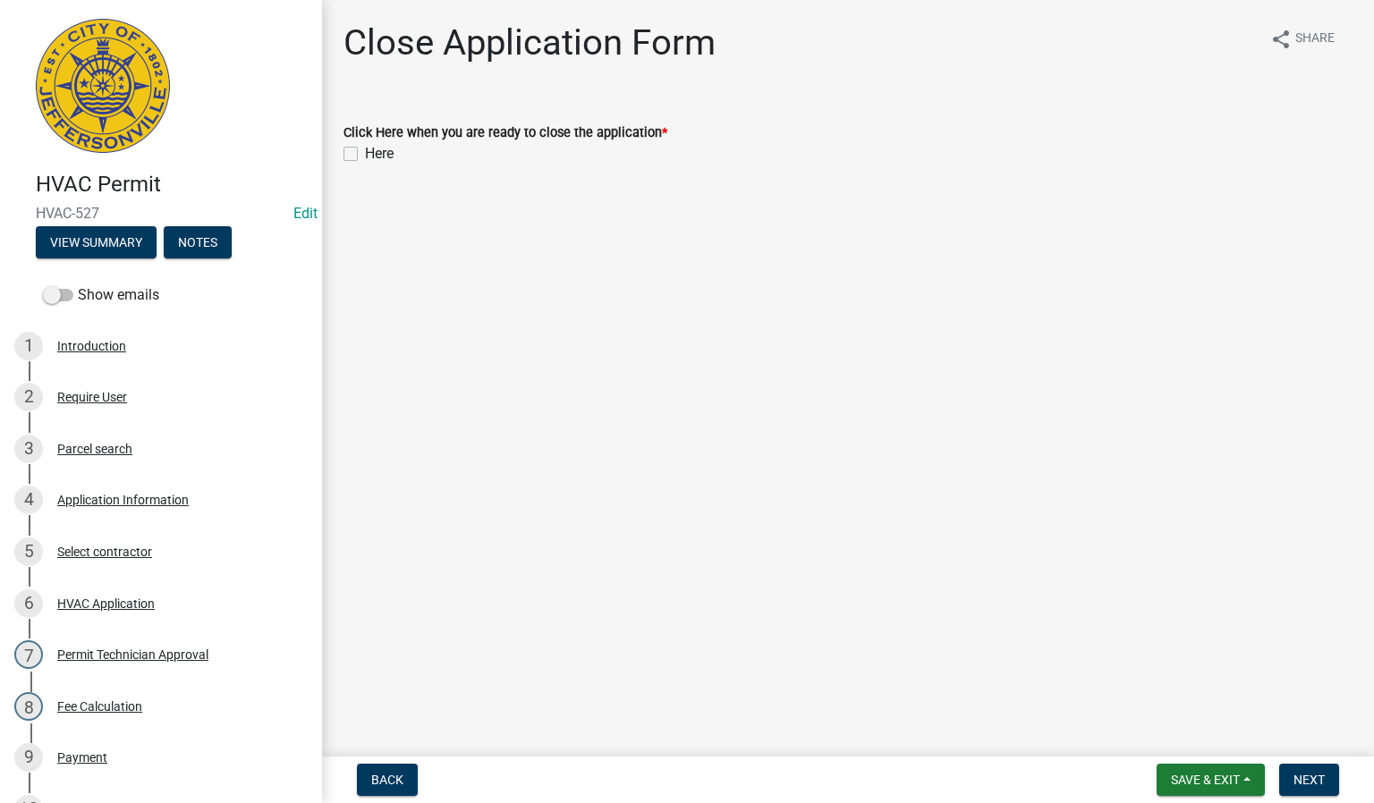
click at [365, 157] on label "Here" at bounding box center [379, 153] width 29 height 21
click at [365, 155] on input "Here" at bounding box center [371, 149] width 12 height 12
checkbox input "true"
click at [1289, 775] on button "Next" at bounding box center [1309, 780] width 60 height 32
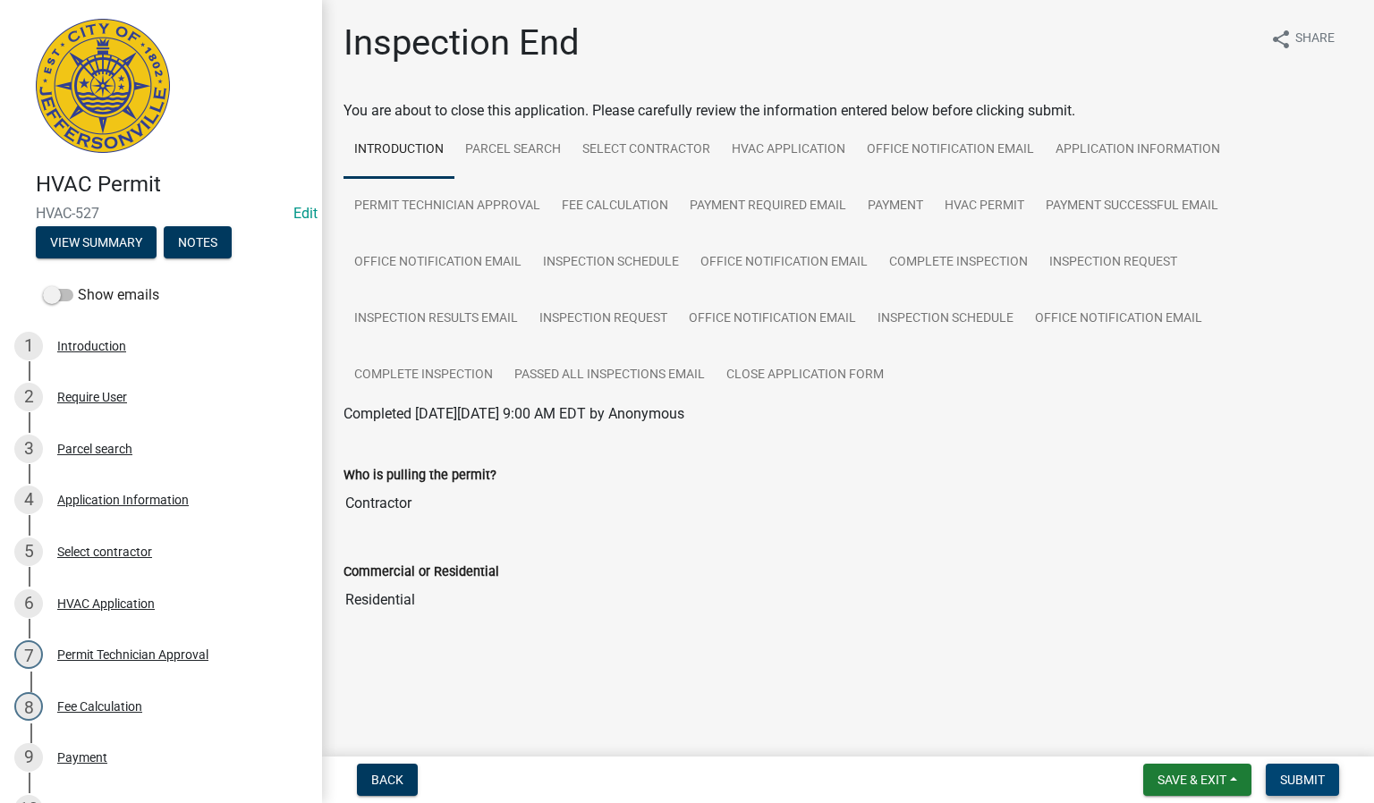
click at [1294, 773] on span "Submit" at bounding box center [1302, 780] width 45 height 14
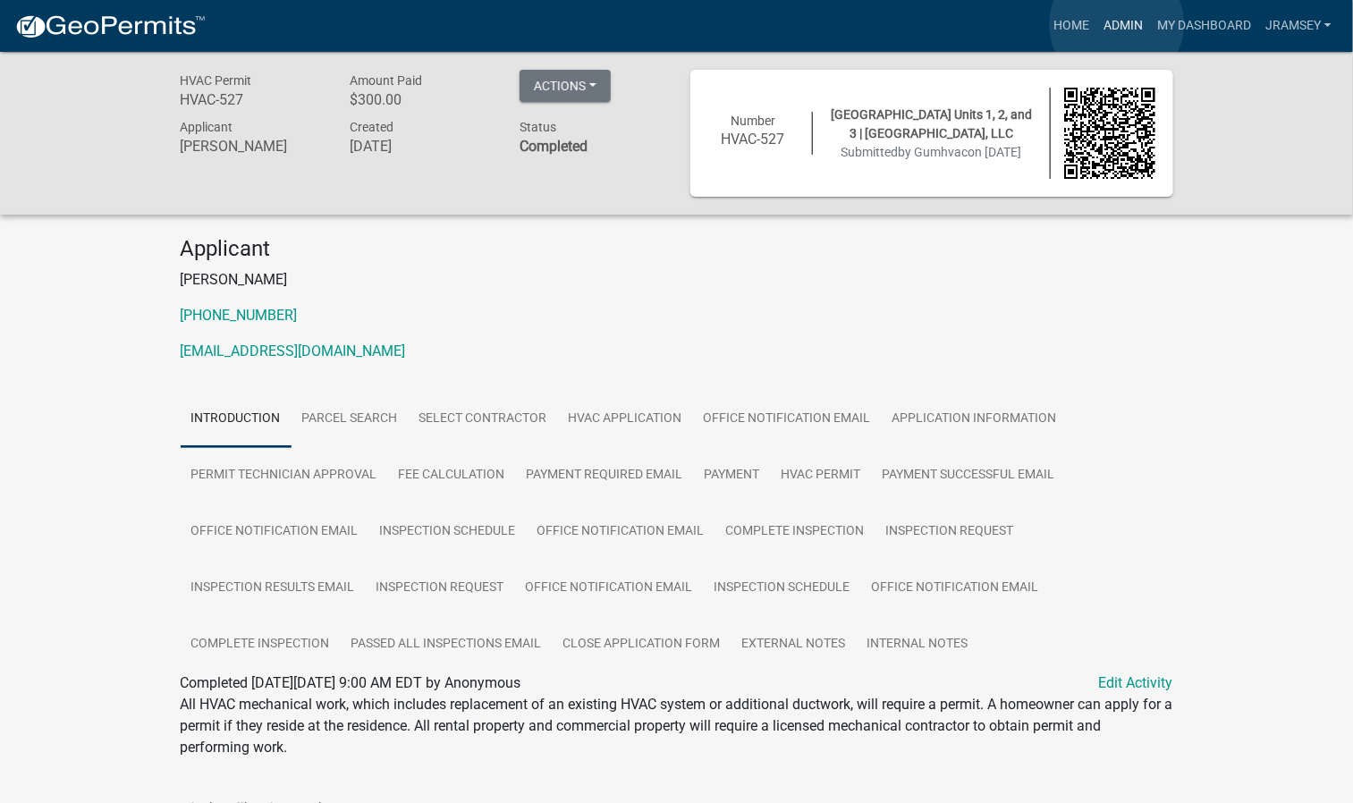
click at [1117, 24] on link "Admin" at bounding box center [1124, 26] width 54 height 34
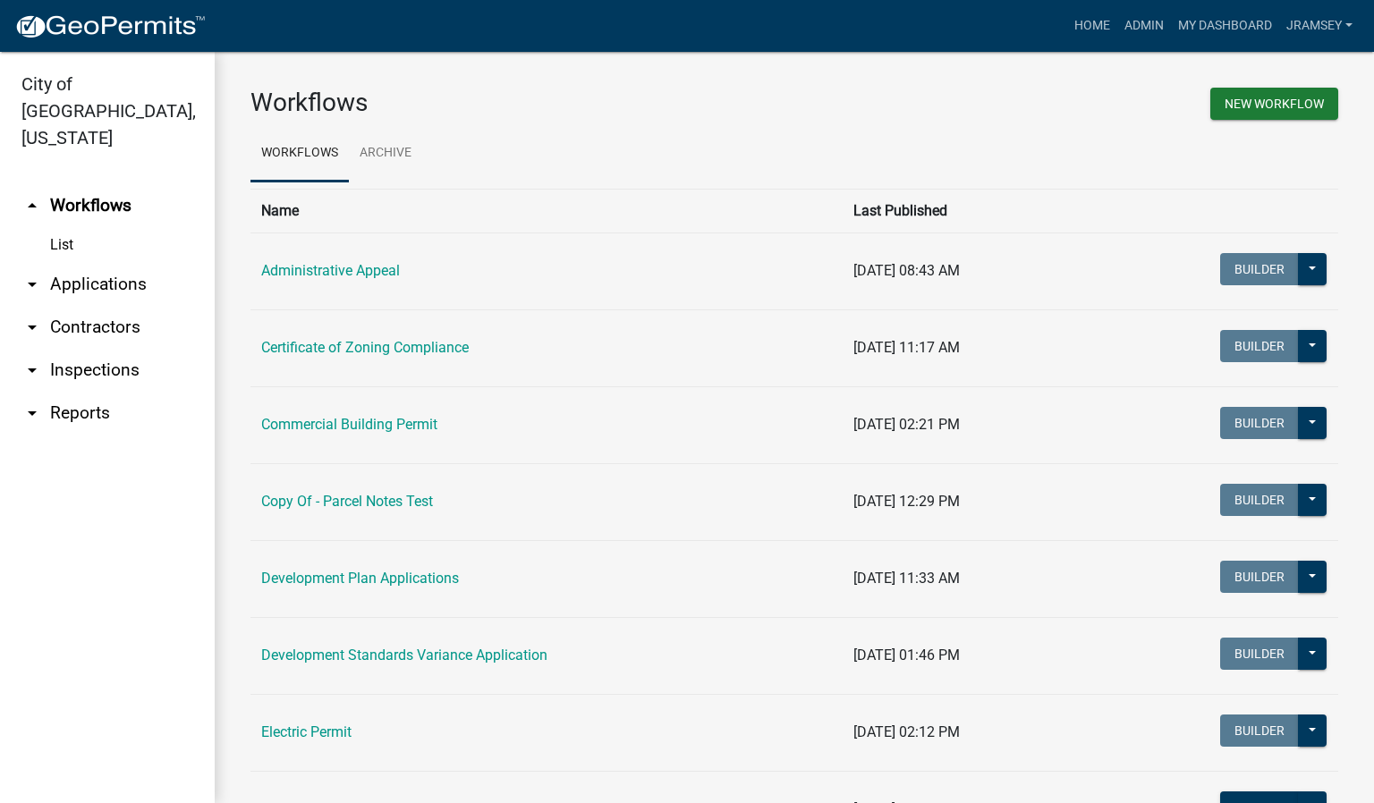
click at [86, 349] on link "arrow_drop_down Inspections" at bounding box center [107, 370] width 215 height 43
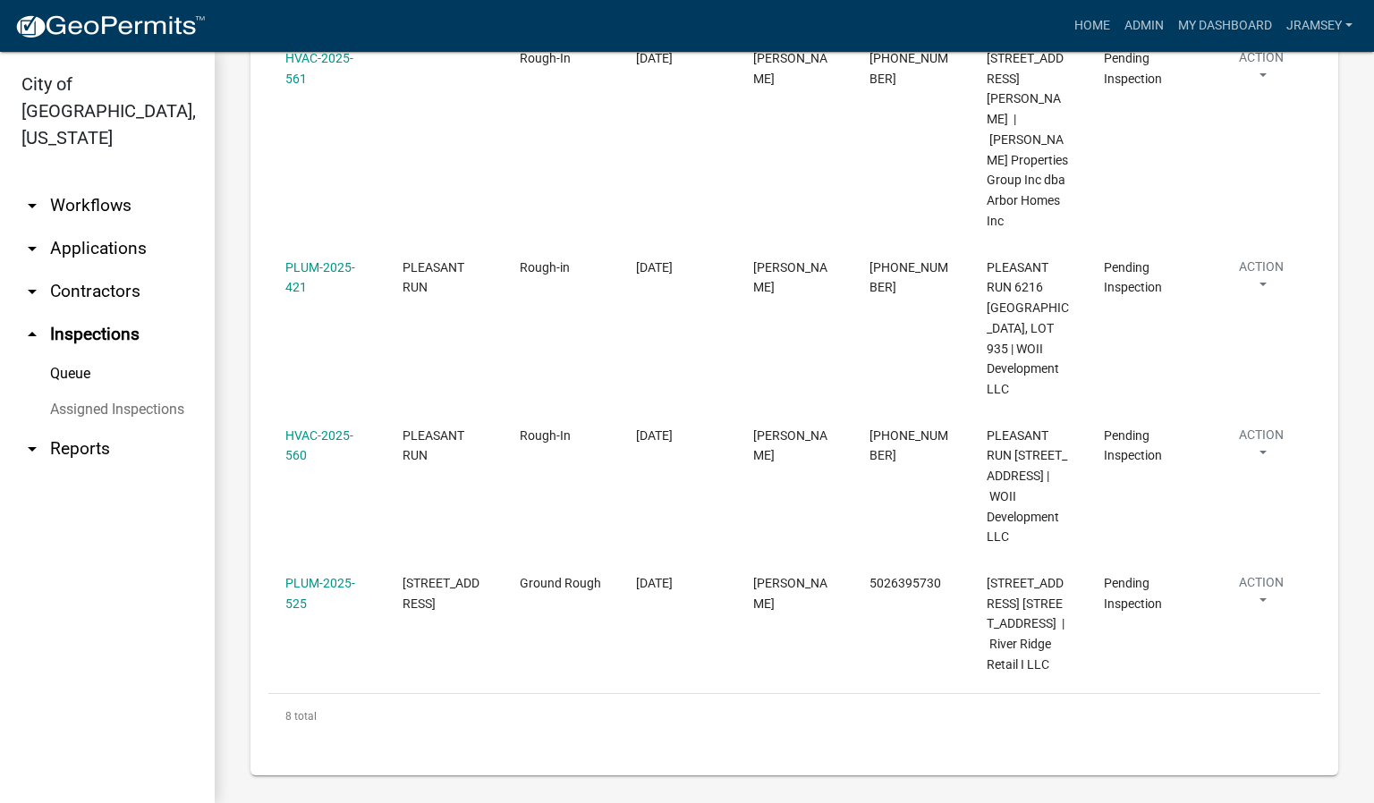
scroll to position [848, 0]
